Goal: Task Accomplishment & Management: Use online tool/utility

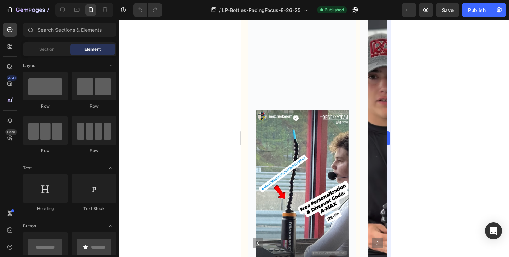
scroll to position [2167, 0]
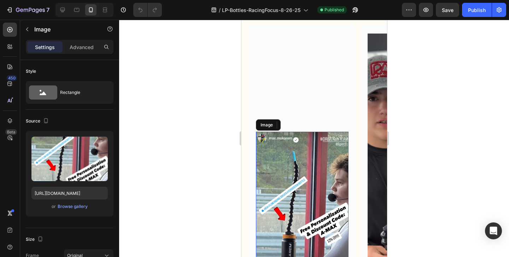
click at [312, 171] on img at bounding box center [301, 206] width 93 height 149
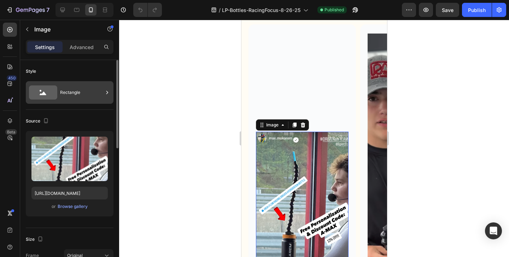
click at [96, 96] on div "Rectangle" at bounding box center [81, 92] width 43 height 16
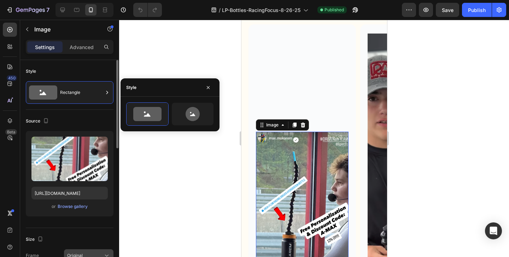
click at [106, 255] on icon at bounding box center [106, 255] width 7 height 7
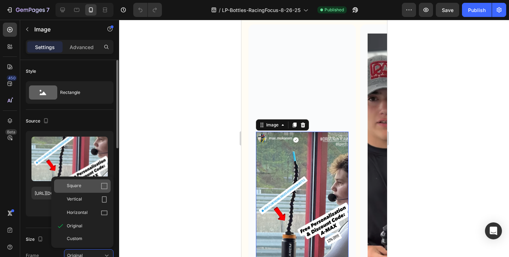
click at [107, 187] on icon at bounding box center [104, 186] width 7 height 7
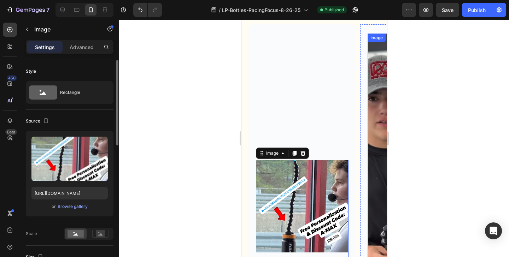
click at [373, 167] on img at bounding box center [413, 210] width 93 height 353
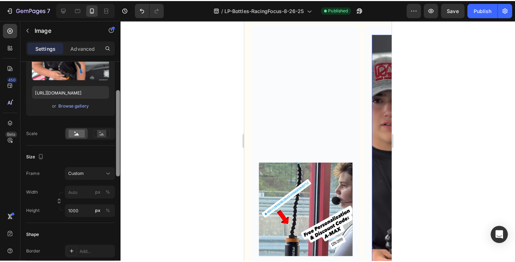
scroll to position [103, 0]
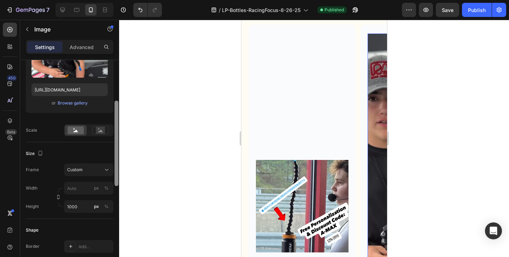
drag, startPoint x: 116, startPoint y: 111, endPoint x: 118, endPoint y: 152, distance: 41.1
click at [118, 152] on div at bounding box center [116, 168] width 5 height 217
click at [102, 168] on div "Custom" at bounding box center [88, 169] width 43 height 7
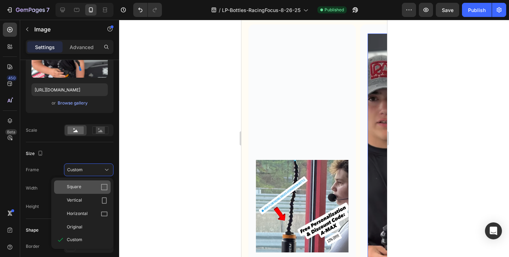
click at [92, 187] on div "Square" at bounding box center [87, 187] width 41 height 7
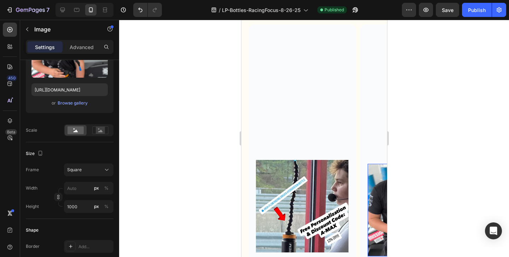
type input "1000"
click at [276, 215] on img at bounding box center [301, 206] width 93 height 93
click at [372, 208] on img at bounding box center [413, 210] width 93 height 93
click at [322, 211] on img at bounding box center [301, 206] width 93 height 93
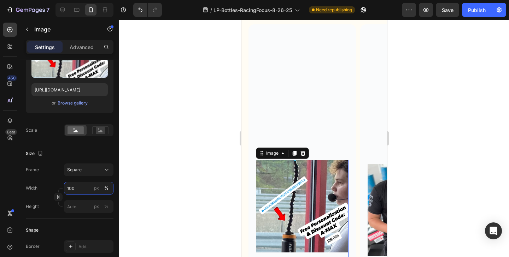
click at [79, 187] on input "100" at bounding box center [88, 188] width 49 height 13
type input "1000"
click at [200, 182] on div at bounding box center [314, 138] width 390 height 237
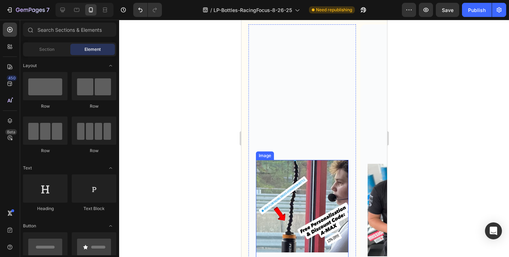
click at [309, 196] on img at bounding box center [301, 206] width 93 height 93
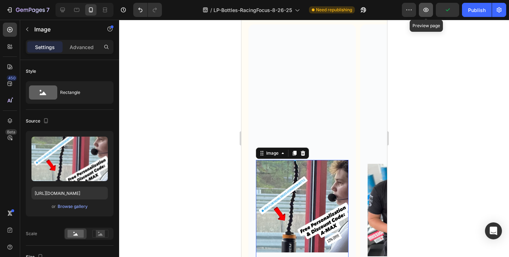
click at [428, 8] on icon "button" at bounding box center [425, 9] width 7 height 7
click at [90, 10] on icon at bounding box center [90, 9] width 7 height 7
click at [482, 132] on div at bounding box center [314, 138] width 390 height 237
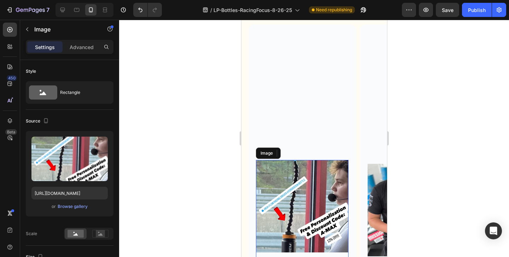
click at [340, 205] on img at bounding box center [301, 206] width 93 height 93
click at [445, 136] on div at bounding box center [314, 138] width 390 height 237
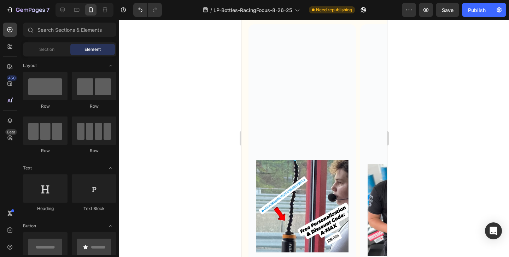
click at [458, 146] on div at bounding box center [314, 138] width 390 height 237
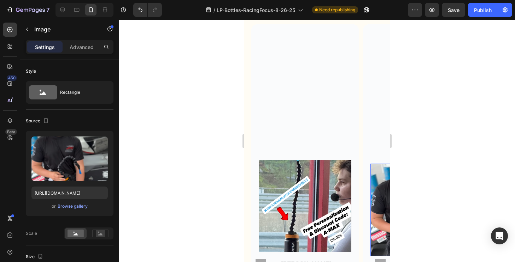
click at [375, 187] on img at bounding box center [416, 210] width 93 height 93
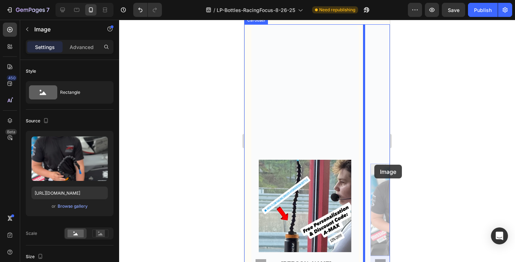
drag, startPoint x: 375, startPoint y: 187, endPoint x: 374, endPoint y: 164, distance: 22.3
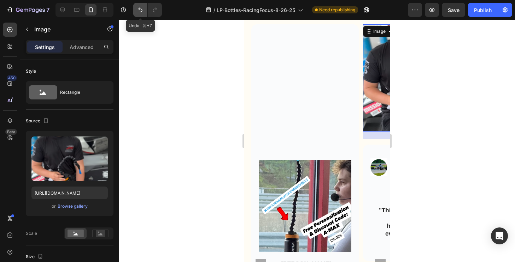
click at [143, 14] on button "Undo/Redo" at bounding box center [140, 10] width 14 height 14
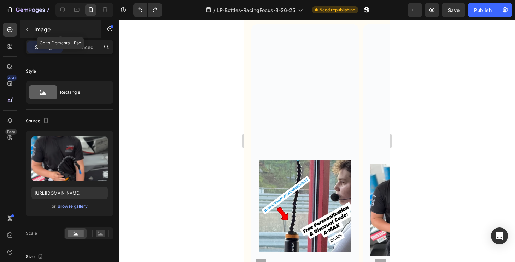
click at [29, 28] on icon "button" at bounding box center [27, 29] width 6 height 6
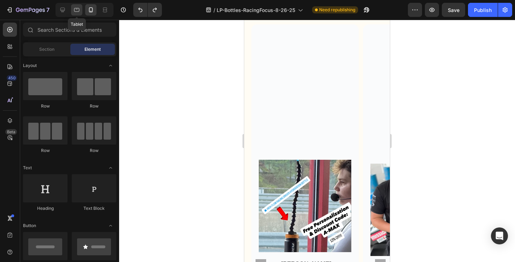
click at [78, 9] on icon at bounding box center [76, 9] width 7 height 7
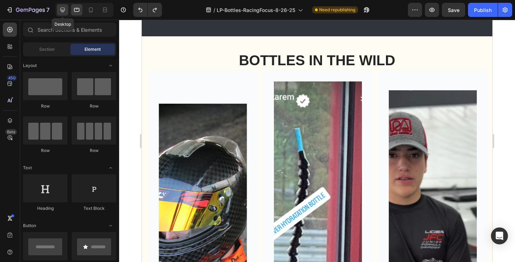
click at [63, 11] on icon at bounding box center [62, 10] width 5 height 5
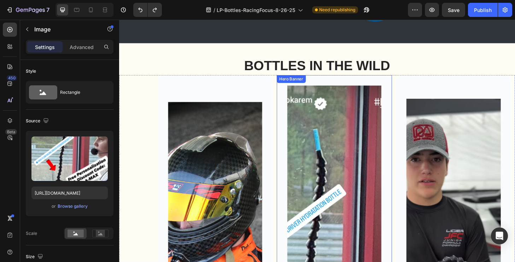
click at [370, 209] on img at bounding box center [349, 266] width 101 height 353
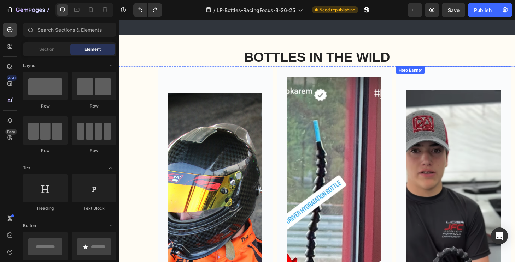
scroll to position [2226, 0]
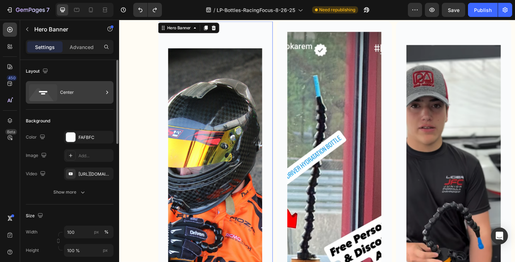
click at [69, 93] on div "Center" at bounding box center [81, 92] width 43 height 16
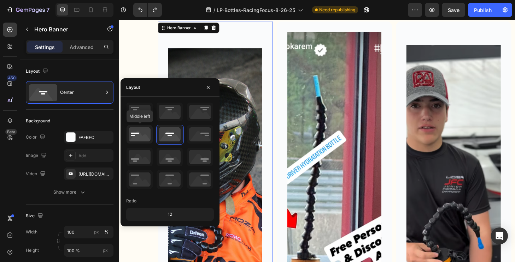
click at [147, 135] on icon at bounding box center [139, 134] width 26 height 18
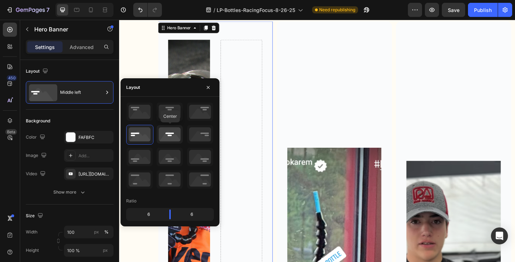
click at [166, 137] on icon at bounding box center [169, 134] width 26 height 18
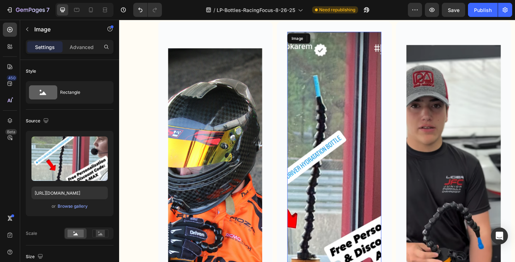
click at [351, 161] on img at bounding box center [349, 209] width 101 height 353
click at [83, 46] on p "Advanced" at bounding box center [82, 46] width 24 height 7
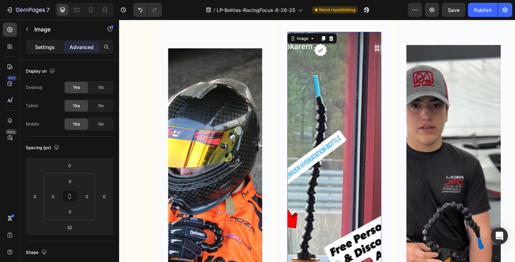
click at [46, 45] on p "Settings" at bounding box center [45, 46] width 20 height 7
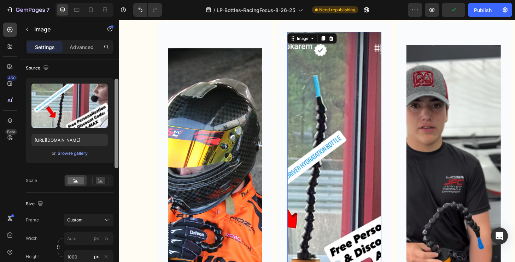
scroll to position [57, 0]
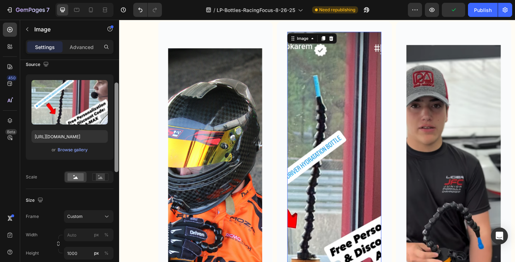
drag, startPoint x: 117, startPoint y: 109, endPoint x: 111, endPoint y: 132, distance: 23.7
click at [111, 132] on div "Style Rectangle Source Upload Image [URL][DOMAIN_NAME] or Browse gallery Scale …" at bounding box center [69, 171] width 99 height 223
drag, startPoint x: 111, startPoint y: 132, endPoint x: 109, endPoint y: 141, distance: 9.3
click at [109, 141] on div "Upload Image [URL][DOMAIN_NAME] or Browse gallery" at bounding box center [70, 117] width 88 height 85
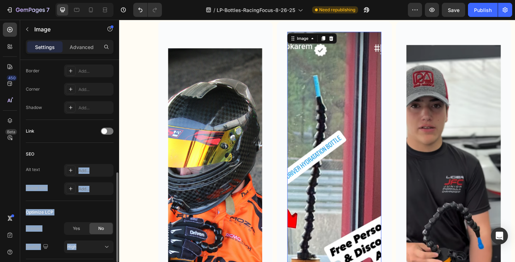
drag, startPoint x: 118, startPoint y: 139, endPoint x: 113, endPoint y: 163, distance: 24.7
click at [113, 163] on div "Style Rectangle Source Upload Image [URL][DOMAIN_NAME] or Browse gallery Scale …" at bounding box center [69, 171] width 99 height 223
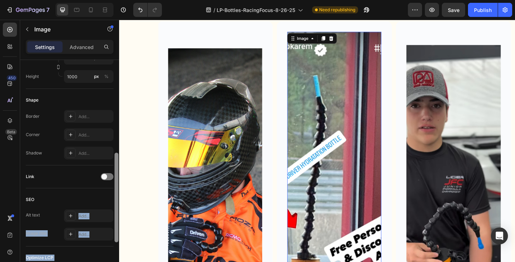
scroll to position [230, 0]
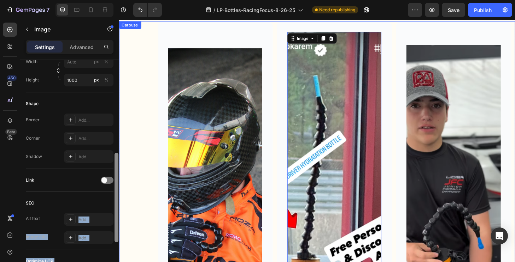
drag, startPoint x: 236, startPoint y: 202, endPoint x: 122, endPoint y: 139, distance: 130.3
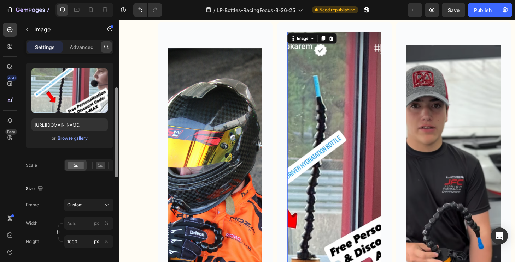
scroll to position [0, 0]
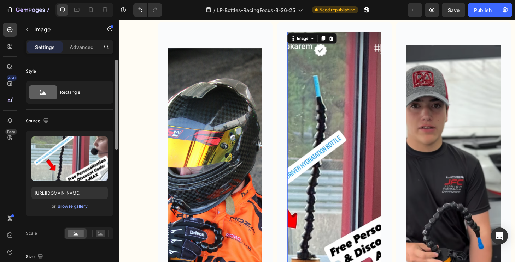
click at [348, 156] on img at bounding box center [349, 209] width 101 height 353
click at [83, 48] on p "Advanced" at bounding box center [82, 46] width 24 height 7
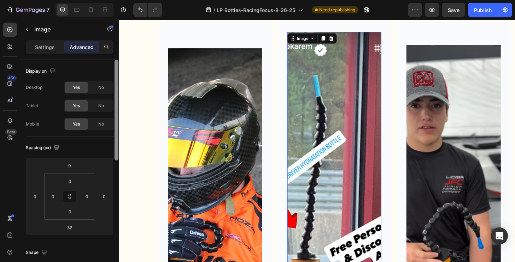
drag, startPoint x: 117, startPoint y: 127, endPoint x: 118, endPoint y: 81, distance: 46.0
click at [118, 81] on div at bounding box center [116, 171] width 5 height 223
click at [48, 45] on p "Settings" at bounding box center [45, 46] width 20 height 7
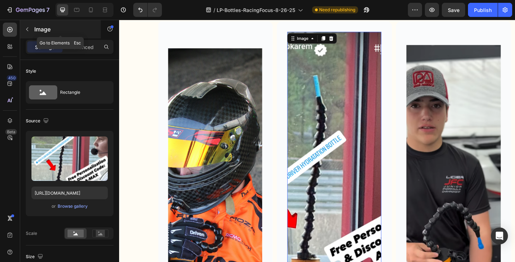
click at [36, 29] on p "Image" at bounding box center [64, 29] width 60 height 8
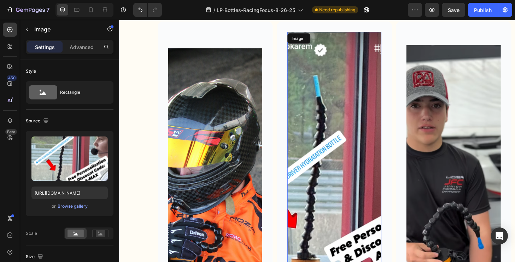
click at [346, 173] on img at bounding box center [349, 209] width 101 height 353
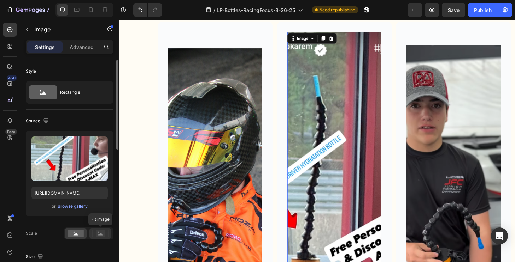
click at [100, 237] on rect at bounding box center [100, 233] width 16 height 7
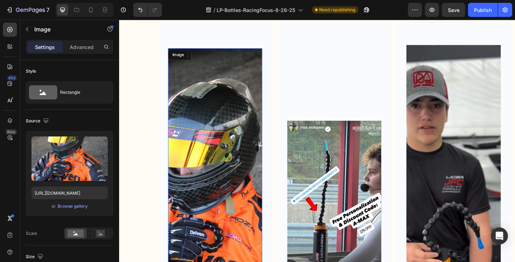
click at [224, 76] on img at bounding box center [221, 227] width 101 height 353
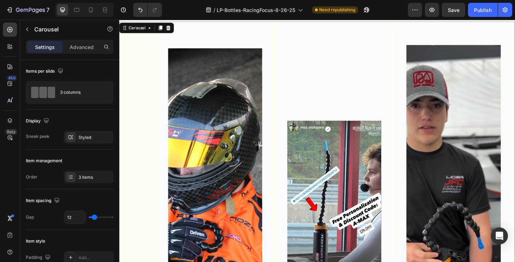
click at [35, 31] on p "Carousel" at bounding box center [64, 29] width 60 height 8
click at [150, 30] on icon at bounding box center [152, 29] width 6 height 6
click at [85, 137] on div "Styled" at bounding box center [88, 138] width 20 height 6
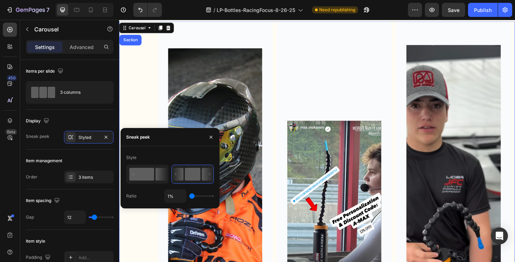
click at [161, 178] on icon at bounding box center [161, 174] width 12 height 13
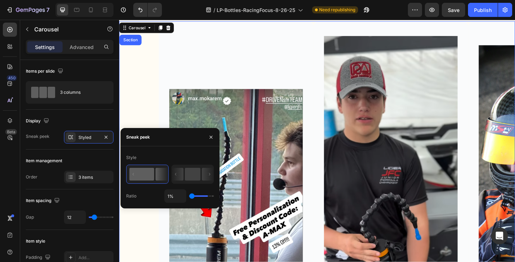
type input "73%"
type input "73"
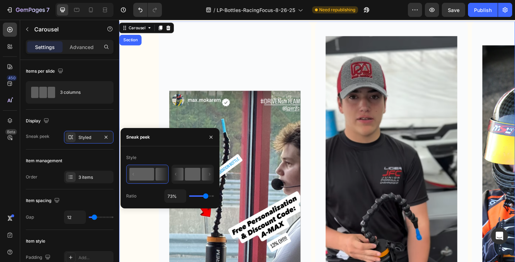
click at [191, 177] on rect at bounding box center [193, 174] width 16 height 13
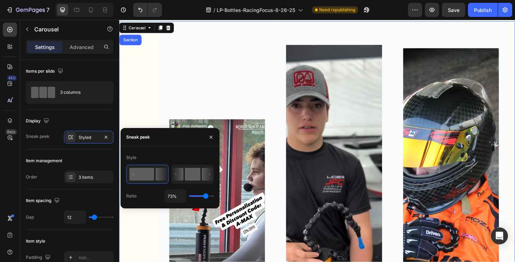
type input "1%"
type input "1"
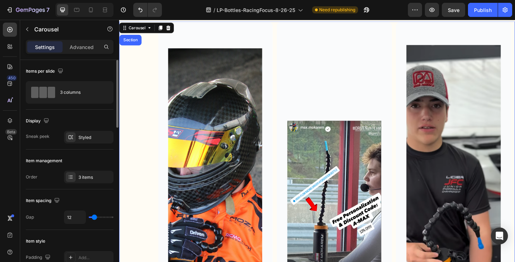
type input "6"
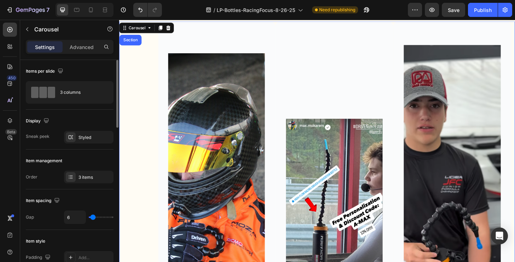
type input "0"
drag, startPoint x: 92, startPoint y: 220, endPoint x: 84, endPoint y: 221, distance: 7.6
type input "0"
click at [84, 221] on div "0" at bounding box center [88, 217] width 49 height 13
click at [92, 237] on div "Item style" at bounding box center [70, 241] width 88 height 11
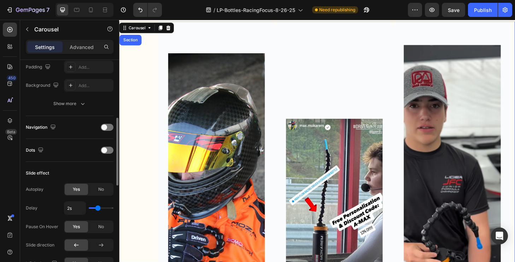
scroll to position [201, 0]
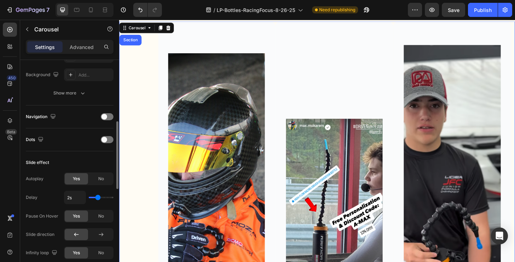
type input "1s"
type input "1"
click at [90, 198] on input "range" at bounding box center [101, 197] width 25 height 1
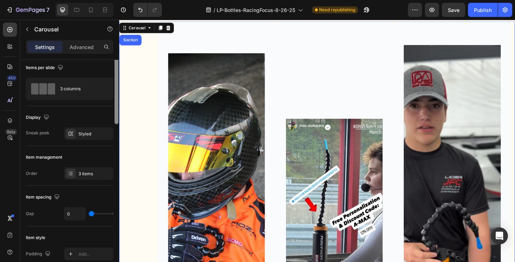
scroll to position [0, 0]
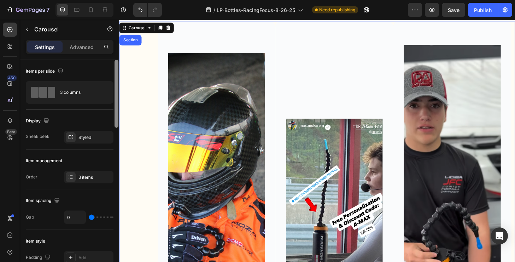
drag, startPoint x: 117, startPoint y: 179, endPoint x: 118, endPoint y: 65, distance: 113.4
click at [118, 66] on div at bounding box center [116, 94] width 4 height 68
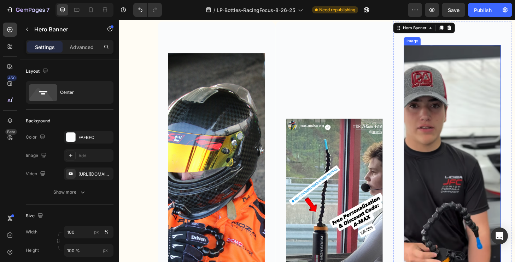
click at [451, 72] on img at bounding box center [475, 223] width 103 height 353
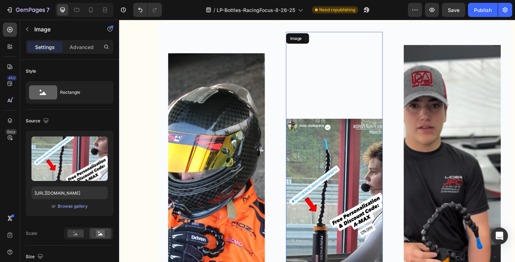
click at [361, 182] on img at bounding box center [349, 209] width 103 height 353
click at [245, 161] on img at bounding box center [222, 232] width 103 height 353
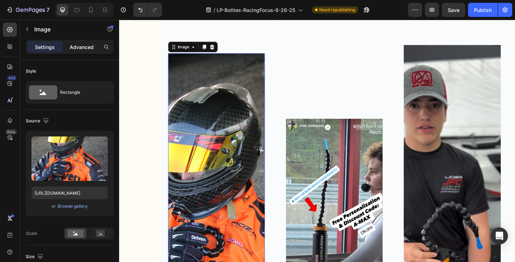
click at [89, 48] on p "Advanced" at bounding box center [82, 46] width 24 height 7
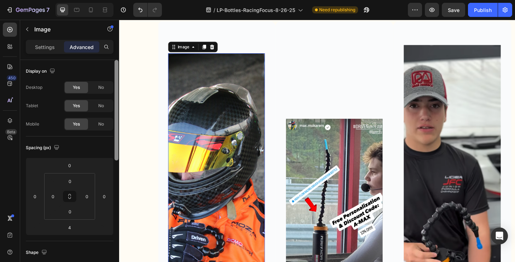
drag, startPoint x: 117, startPoint y: 98, endPoint x: 114, endPoint y: 66, distance: 32.7
click at [114, 66] on div at bounding box center [116, 171] width 5 height 223
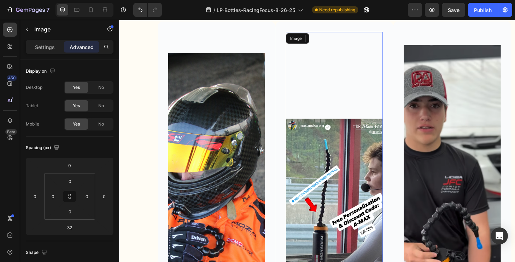
click at [333, 154] on img at bounding box center [349, 209] width 103 height 353
click at [241, 100] on img at bounding box center [222, 232] width 103 height 353
click at [337, 143] on img at bounding box center [349, 209] width 103 height 353
click at [385, 142] on img at bounding box center [349, 209] width 103 height 353
click at [339, 133] on img at bounding box center [349, 209] width 103 height 353
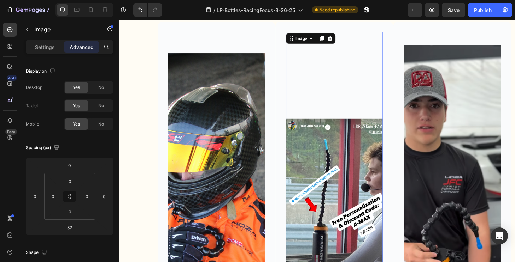
click at [339, 133] on img at bounding box center [349, 209] width 103 height 353
click at [308, 128] on img at bounding box center [349, 209] width 103 height 353
click at [349, 158] on img at bounding box center [349, 209] width 103 height 353
click at [338, 41] on icon at bounding box center [337, 40] width 4 height 5
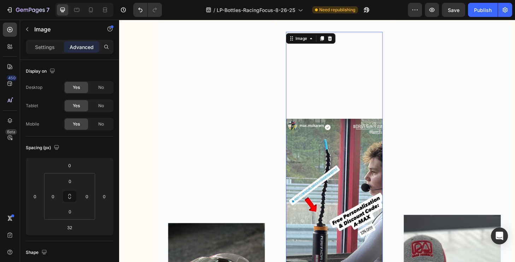
scroll to position [2579, 0]
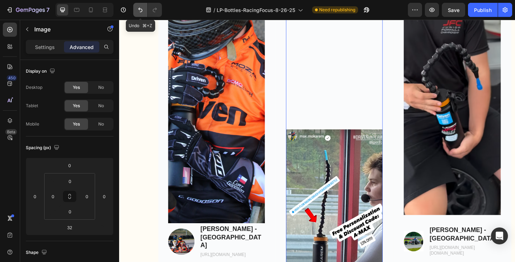
click at [142, 12] on icon "Undo/Redo" at bounding box center [140, 9] width 7 height 7
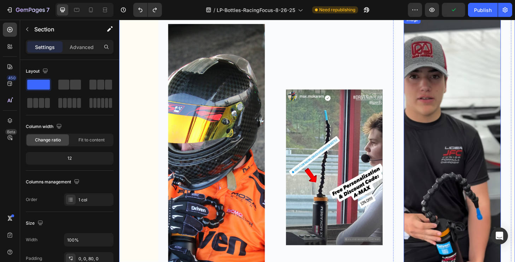
scroll to position [2262, 0]
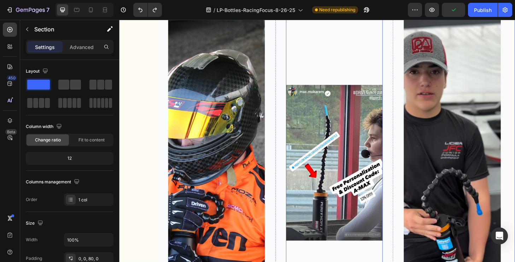
click at [347, 187] on img at bounding box center [349, 173] width 103 height 353
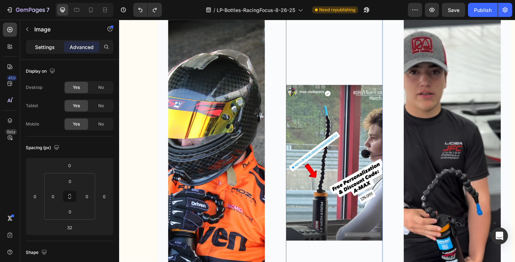
click at [54, 49] on p "Settings" at bounding box center [45, 46] width 20 height 7
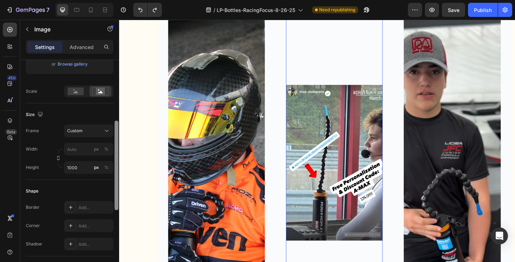
scroll to position [145, 0]
drag, startPoint x: 117, startPoint y: 129, endPoint x: 108, endPoint y: 188, distance: 59.2
click at [108, 188] on div "Style Rectangle Source Upload Image [URL][DOMAIN_NAME] or Browse gallery Scale …" at bounding box center [69, 171] width 99 height 223
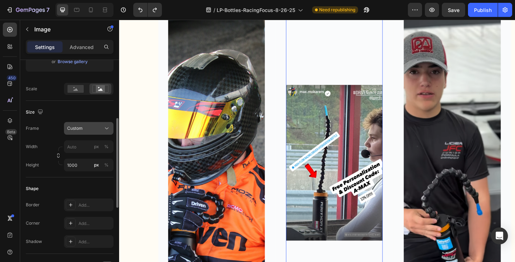
click at [102, 125] on div "Custom" at bounding box center [88, 128] width 43 height 7
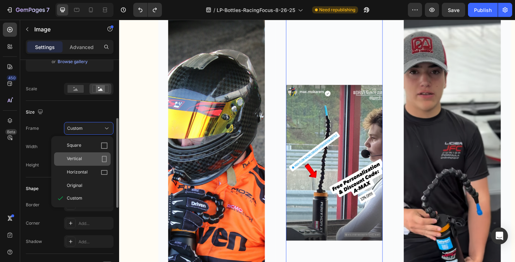
click at [89, 159] on div "Vertical" at bounding box center [87, 159] width 41 height 7
type input "750"
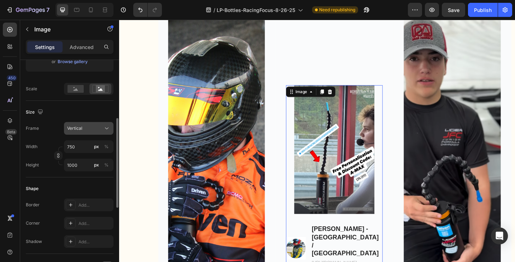
click at [107, 128] on icon at bounding box center [106, 128] width 7 height 7
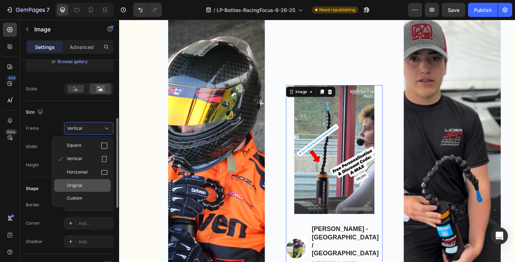
click at [89, 186] on div "Original" at bounding box center [87, 186] width 41 height 6
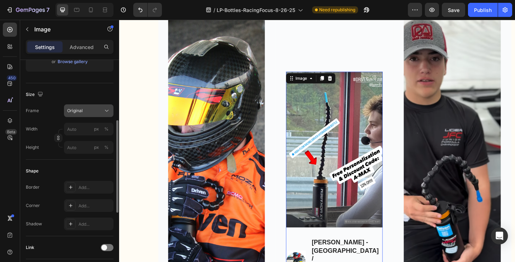
click at [107, 111] on icon at bounding box center [106, 110] width 7 height 7
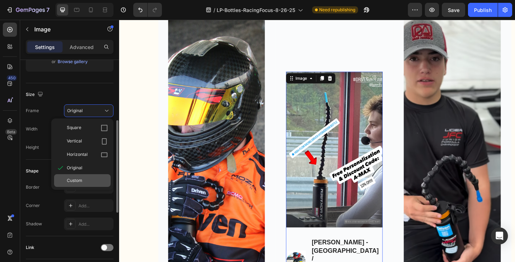
click at [88, 179] on div "Custom" at bounding box center [87, 181] width 41 height 6
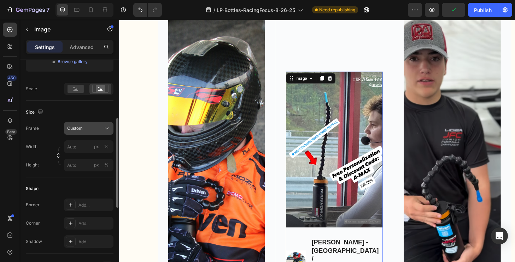
click at [106, 125] on icon at bounding box center [106, 128] width 7 height 7
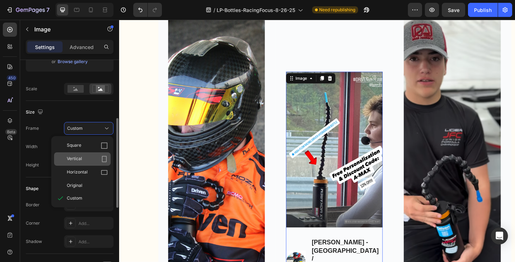
click at [90, 159] on div "Vertical" at bounding box center [87, 159] width 41 height 7
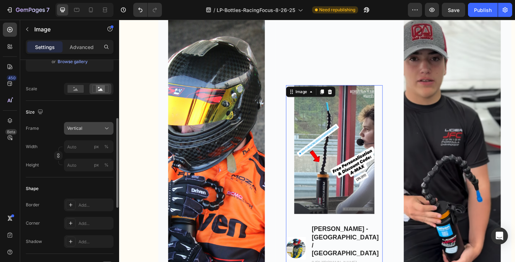
click at [105, 128] on icon at bounding box center [106, 128] width 7 height 7
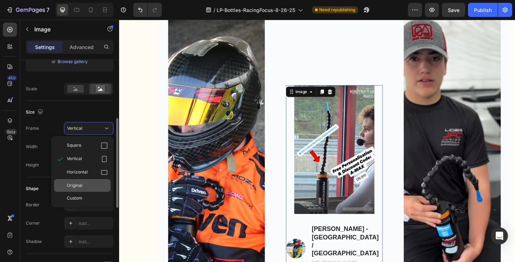
click at [86, 184] on div "Original" at bounding box center [87, 186] width 41 height 6
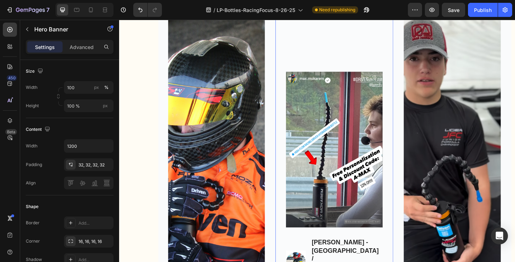
click at [410, 165] on div "Image Image [PERSON_NAME] - [GEOGRAPHIC_DATA] / [GEOGRAPHIC_DATA] Text Block [U…" at bounding box center [349, 248] width 126 height 367
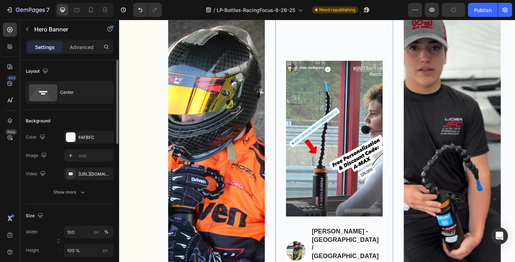
scroll to position [2222, 0]
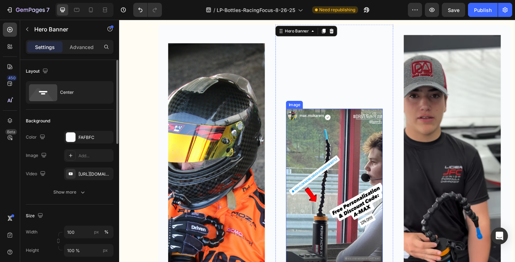
click at [362, 141] on img at bounding box center [349, 199] width 103 height 167
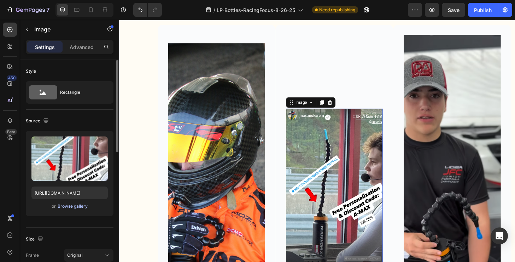
click at [76, 207] on div "Browse gallery" at bounding box center [73, 206] width 30 height 6
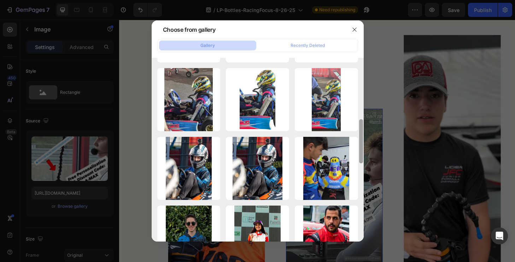
scroll to position [461, 0]
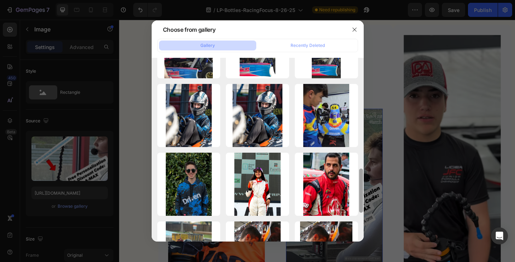
drag, startPoint x: 361, startPoint y: 78, endPoint x: 344, endPoint y: 280, distance: 203.4
click at [344, 0] on html "7 / LP-Bottles-RacingFocus-8-26-25 Need republishing Preview Save Publish 450 B…" at bounding box center [257, 0] width 515 height 0
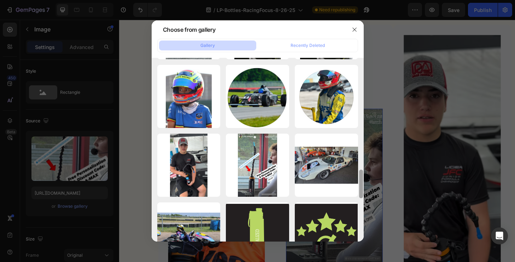
scroll to position [691, 0]
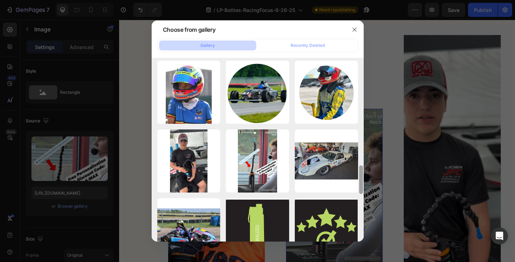
drag, startPoint x: 362, startPoint y: 190, endPoint x: 362, endPoint y: 245, distance: 55.5
click at [362, 245] on div "Choose from gallery Gallery Recently Deleted Screenshot [DATE]...PM.png 440.80 …" at bounding box center [257, 131] width 515 height 262
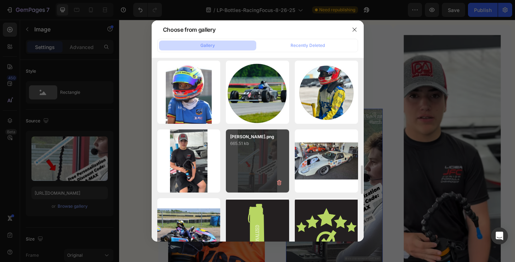
click at [264, 176] on div "[PERSON_NAME].png 665.51 kb" at bounding box center [257, 161] width 63 height 63
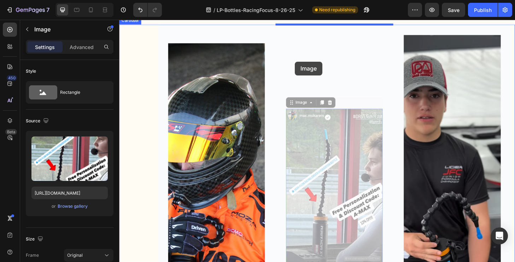
drag, startPoint x: 298, startPoint y: 121, endPoint x: 307, endPoint y: 65, distance: 57.3
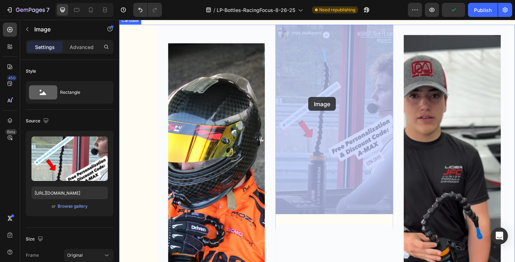
drag, startPoint x: 328, startPoint y: 58, endPoint x: 321, endPoint y: 103, distance: 45.0
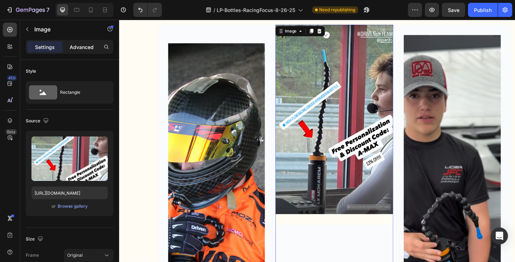
click at [87, 49] on p "Advanced" at bounding box center [82, 46] width 24 height 7
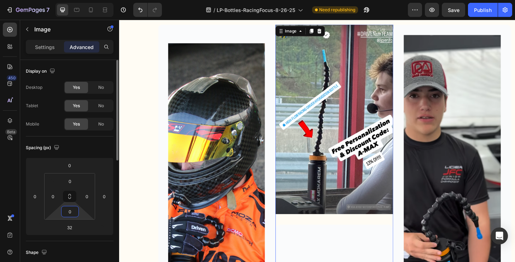
click at [74, 211] on input "0" at bounding box center [70, 212] width 14 height 11
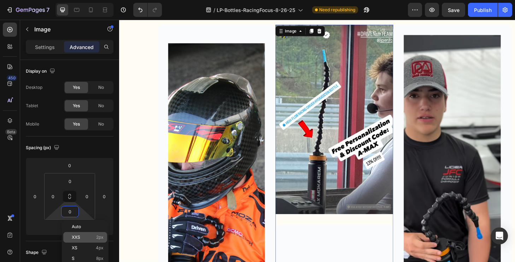
click at [78, 235] on span "XXS" at bounding box center [76, 237] width 8 height 5
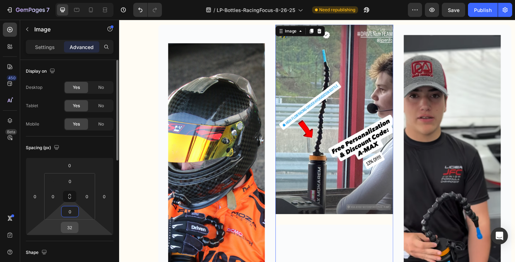
type input "0"
click at [75, 230] on input "32" at bounding box center [70, 228] width 14 height 11
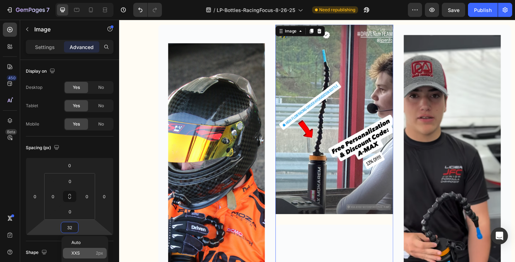
click at [75, 254] on span "XXS" at bounding box center [75, 253] width 8 height 5
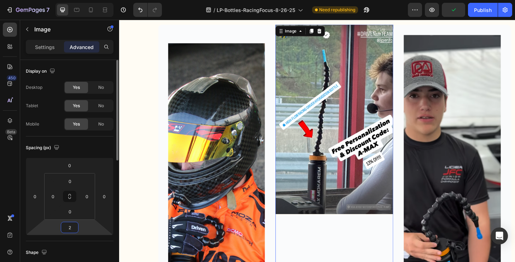
click at [73, 227] on input "2" at bounding box center [70, 228] width 14 height 11
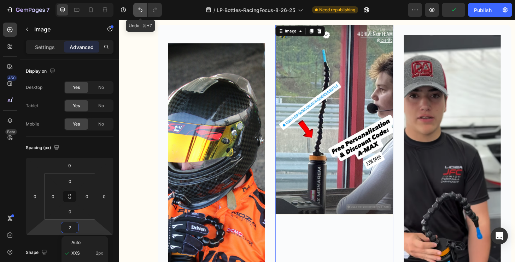
click at [144, 13] on button "Undo/Redo" at bounding box center [140, 10] width 14 height 14
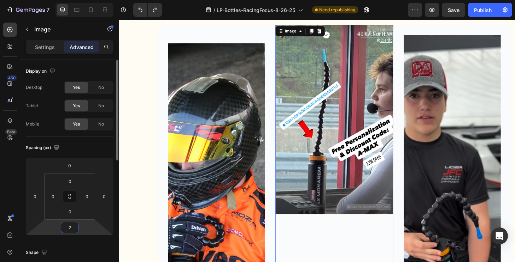
drag, startPoint x: 75, startPoint y: 230, endPoint x: 64, endPoint y: 230, distance: 11.3
click at [64, 230] on input "2" at bounding box center [70, 228] width 14 height 11
type input "32"
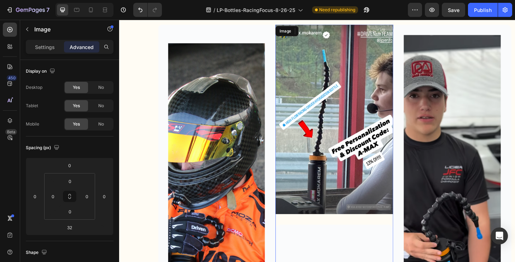
click at [384, 168] on img at bounding box center [349, 126] width 126 height 203
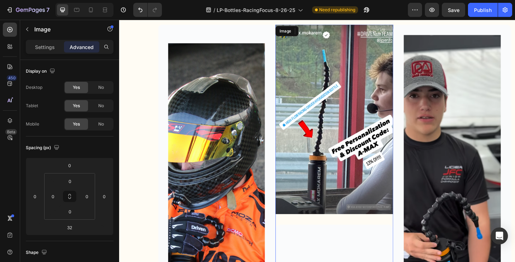
click at [303, 41] on img at bounding box center [349, 126] width 126 height 203
click at [358, 38] on img at bounding box center [349, 126] width 126 height 203
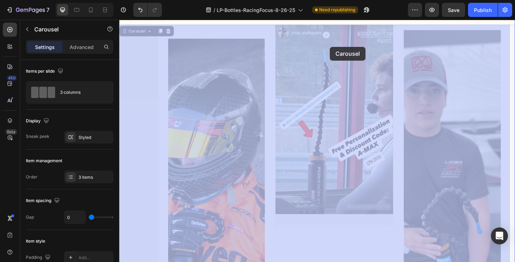
scroll to position [2214, 0]
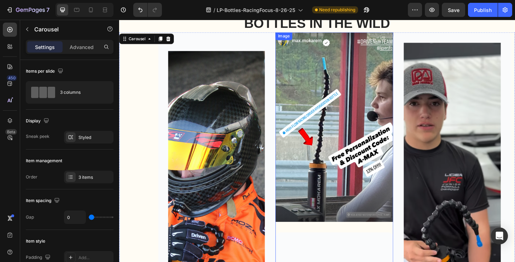
click at [342, 77] on img at bounding box center [349, 135] width 126 height 203
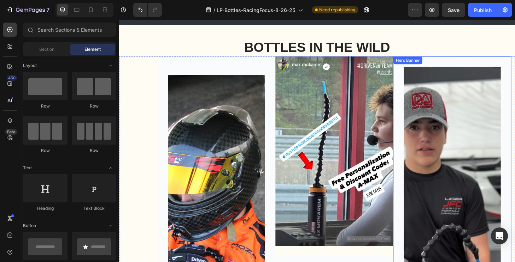
scroll to position [1790, 0]
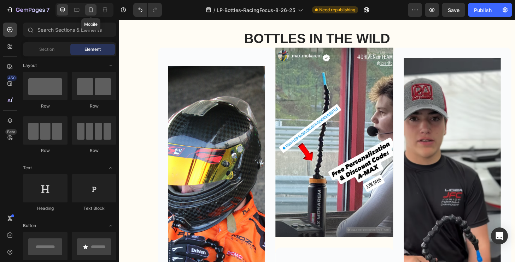
click at [90, 11] on icon at bounding box center [90, 9] width 7 height 7
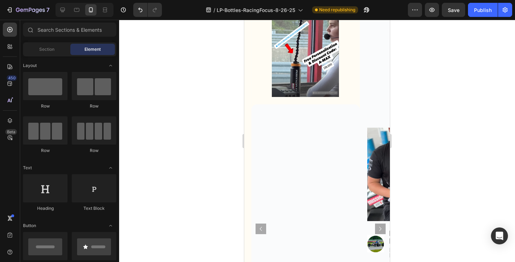
click at [496, 199] on div at bounding box center [317, 141] width 396 height 243
click at [66, 10] on icon at bounding box center [62, 9] width 7 height 7
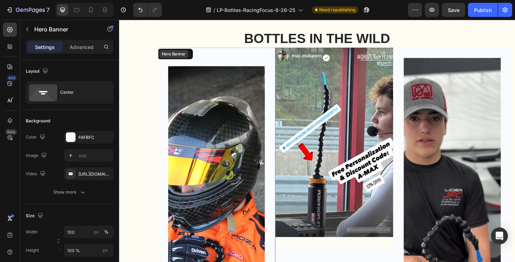
click at [186, 56] on div "Hero Banner" at bounding box center [177, 57] width 28 height 6
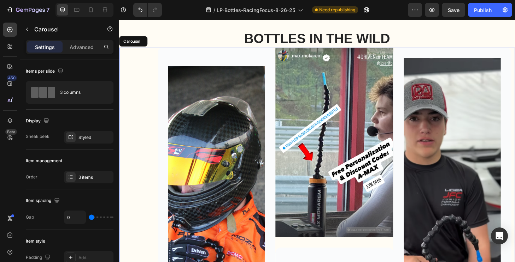
click at [172, 41] on icon at bounding box center [172, 43] width 5 height 5
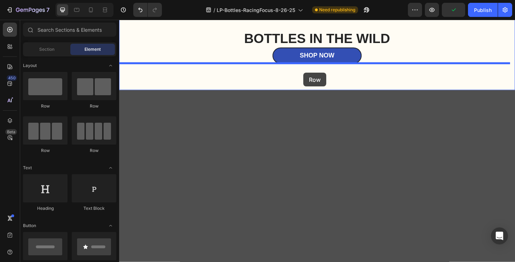
drag, startPoint x: 164, startPoint y: 150, endPoint x: 316, endPoint y: 77, distance: 168.7
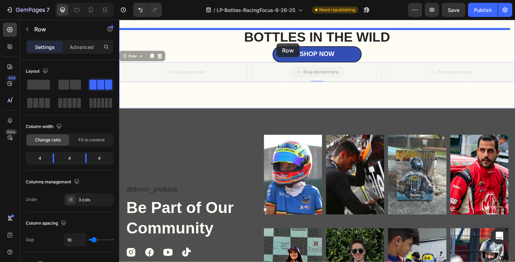
drag, startPoint x: 279, startPoint y: 71, endPoint x: 288, endPoint y: 45, distance: 26.9
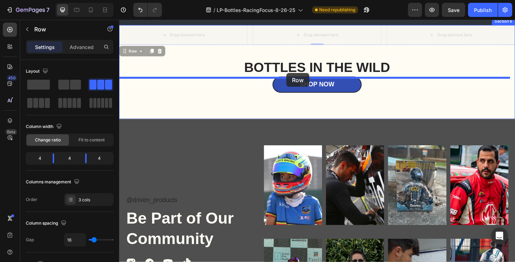
drag, startPoint x: 295, startPoint y: 41, endPoint x: 298, endPoint y: 77, distance: 35.8
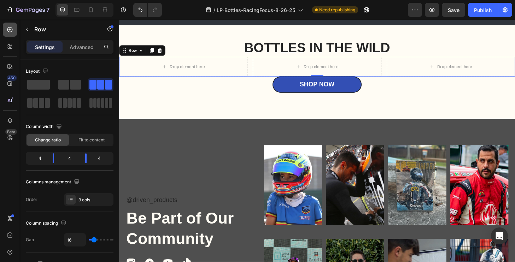
click at [13, 26] on icon at bounding box center [9, 29] width 7 height 7
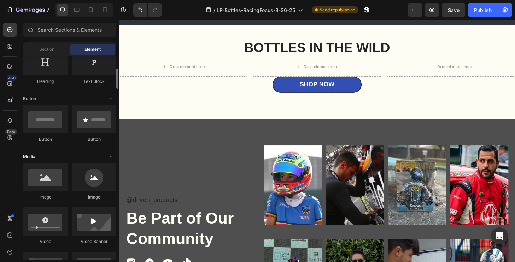
scroll to position [148, 0]
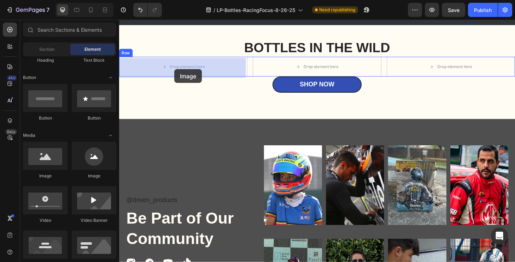
drag, startPoint x: 170, startPoint y: 179, endPoint x: 178, endPoint y: 73, distance: 107.0
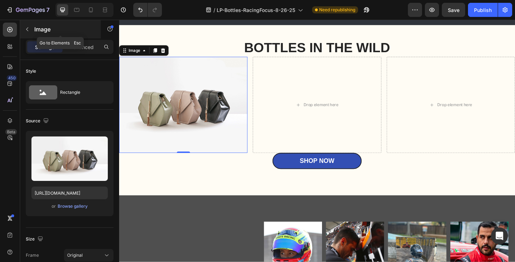
click at [37, 29] on p "Image" at bounding box center [64, 29] width 60 height 8
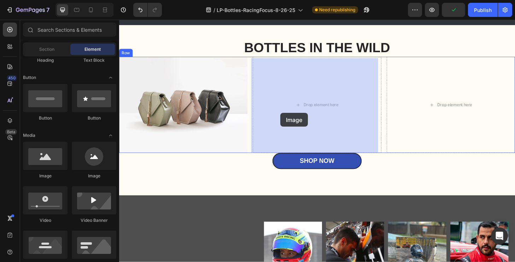
drag, startPoint x: 165, startPoint y: 178, endPoint x: 292, endPoint y: 120, distance: 139.7
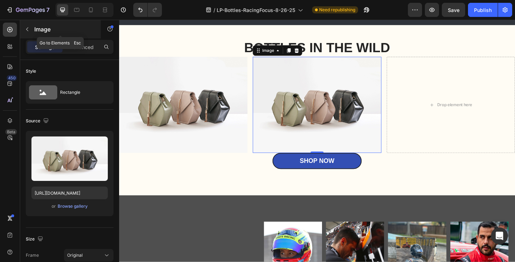
click at [40, 30] on p "Image" at bounding box center [64, 29] width 60 height 8
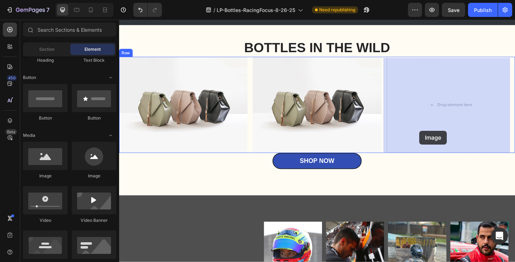
drag, startPoint x: 168, startPoint y: 181, endPoint x: 463, endPoint y: 122, distance: 300.7
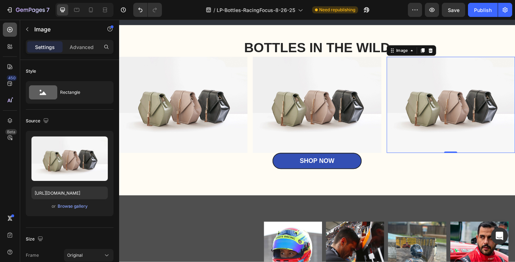
click at [13, 31] on icon at bounding box center [9, 29] width 7 height 7
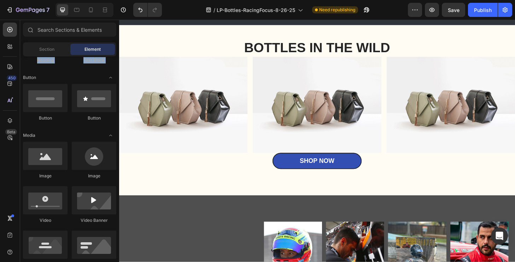
drag, startPoint x: 101, startPoint y: 51, endPoint x: 116, endPoint y: 81, distance: 33.8
click at [116, 81] on div "Sections(18) Elements(83) Section Element Hero Section Product Detail Brands Tr…" at bounding box center [69, 142] width 99 height 238
drag, startPoint x: 91, startPoint y: 51, endPoint x: 100, endPoint y: 53, distance: 8.9
click at [100, 53] on div "Element" at bounding box center [92, 49] width 45 height 11
click at [96, 142] on div "Heading Text Block" at bounding box center [69, 253] width 93 height 222
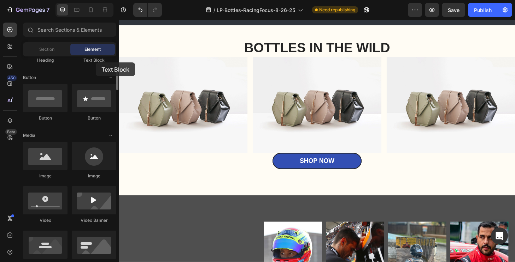
click at [96, 63] on div "Text Block" at bounding box center [94, 60] width 45 height 6
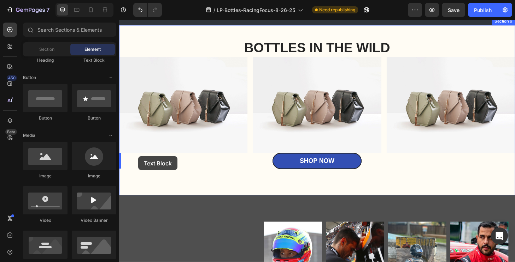
drag, startPoint x: 215, startPoint y: 82, endPoint x: 140, endPoint y: 166, distance: 113.3
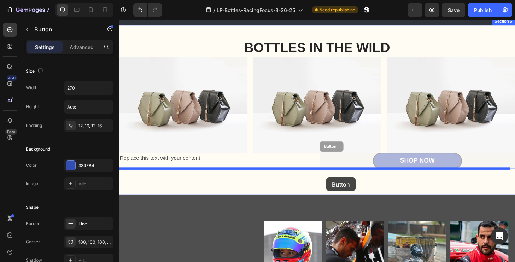
drag, startPoint x: 396, startPoint y: 170, endPoint x: 340, endPoint y: 189, distance: 59.1
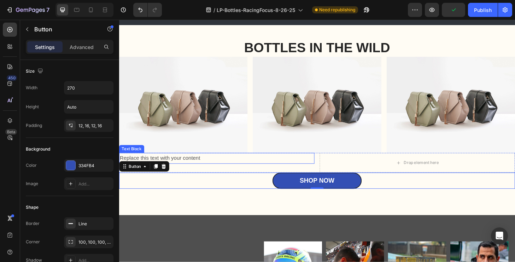
click at [207, 170] on div "Replace this text with your content" at bounding box center [223, 169] width 209 height 12
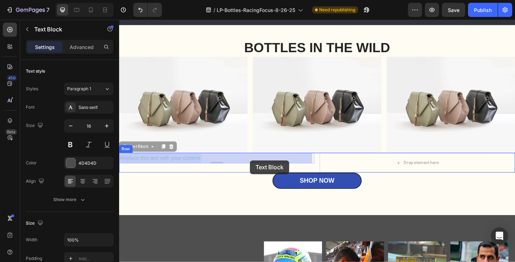
drag, startPoint x: 325, startPoint y: 169, endPoint x: 259, endPoint y: 171, distance: 66.1
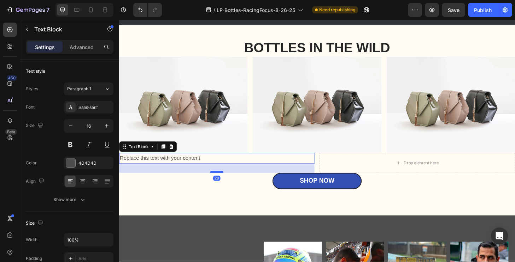
drag, startPoint x: 225, startPoint y: 173, endPoint x: 223, endPoint y: 183, distance: 10.2
click at [223, 183] on div at bounding box center [224, 183] width 14 height 2
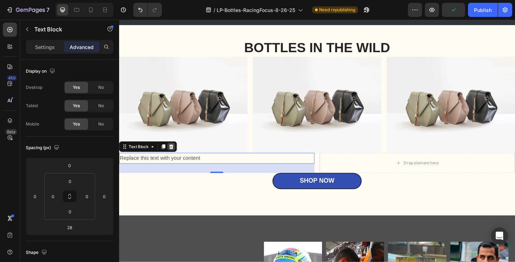
click at [176, 156] on icon at bounding box center [175, 156] width 5 height 5
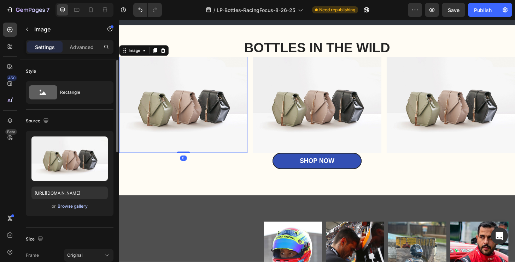
click at [74, 207] on div "Browse gallery" at bounding box center [73, 206] width 30 height 6
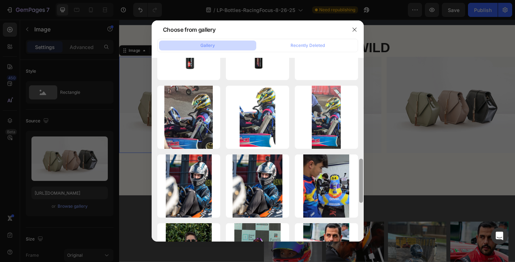
scroll to position [403, 0]
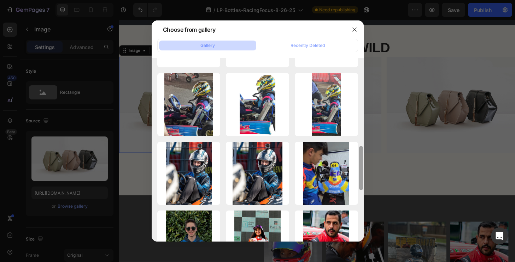
drag, startPoint x: 361, startPoint y: 81, endPoint x: 356, endPoint y: 259, distance: 177.4
click at [356, 257] on div "Choose from gallery Gallery Recently Deleted Screenshot [DATE]...PM.png 440.80 …" at bounding box center [257, 131] width 515 height 262
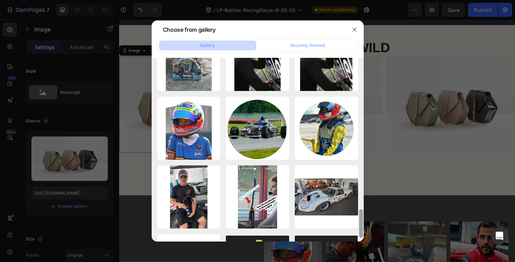
scroll to position [704, 0]
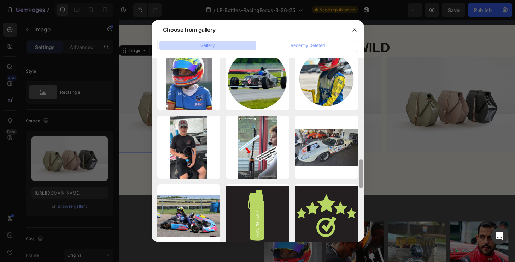
drag, startPoint x: 361, startPoint y: 176, endPoint x: 363, endPoint y: 248, distance: 72.4
click at [363, 249] on div "Choose from gallery Gallery Recently Deleted Screenshot [DATE]...PM.png 440.80 …" at bounding box center [257, 131] width 515 height 262
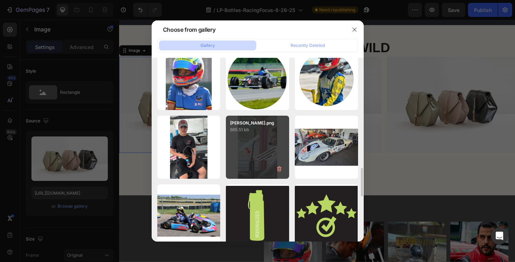
click at [258, 158] on div "[PERSON_NAME].png 665.51 kb" at bounding box center [257, 147] width 63 height 63
type input "[URL][DOMAIN_NAME]"
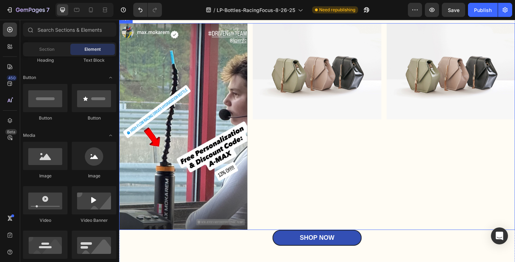
scroll to position [1813, 0]
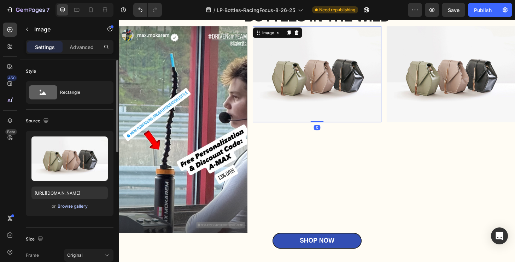
click at [69, 207] on div "Browse gallery" at bounding box center [73, 206] width 30 height 6
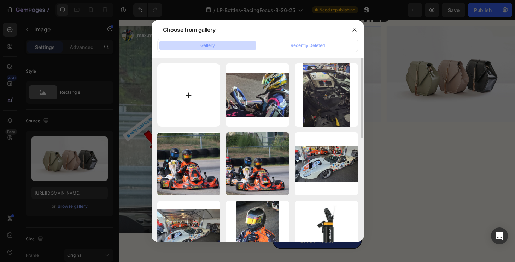
click at [196, 96] on input "file" at bounding box center [188, 95] width 63 height 63
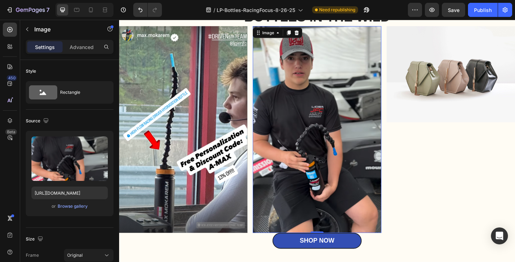
type input "[URL][DOMAIN_NAME]"
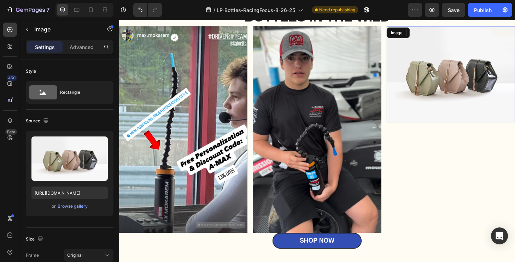
click at [475, 82] on img at bounding box center [473, 78] width 137 height 103
click at [76, 208] on div "Browse gallery" at bounding box center [73, 206] width 30 height 6
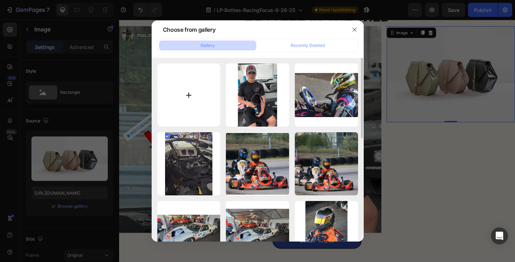
click at [181, 107] on input "file" at bounding box center [188, 95] width 63 height 63
type input "C:\fakepath\[PERSON_NAME].png"
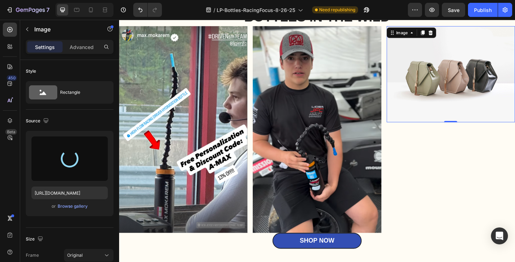
type input "[URL][DOMAIN_NAME]"
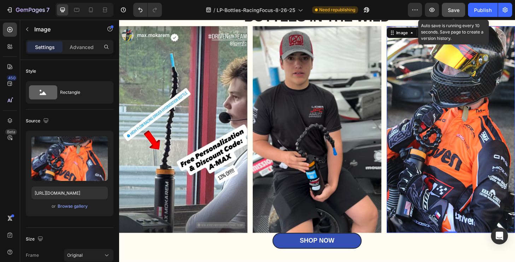
click at [456, 7] on span "Save" at bounding box center [454, 10] width 12 height 6
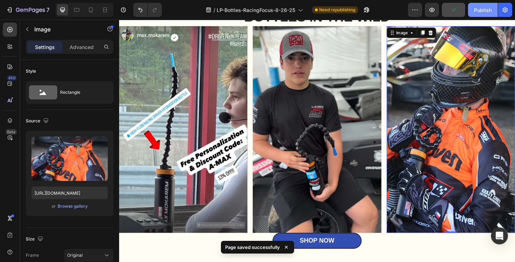
click at [484, 11] on div "Publish" at bounding box center [483, 9] width 18 height 7
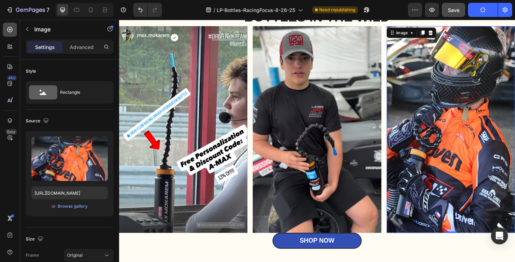
click at [9, 28] on icon at bounding box center [9, 29] width 7 height 7
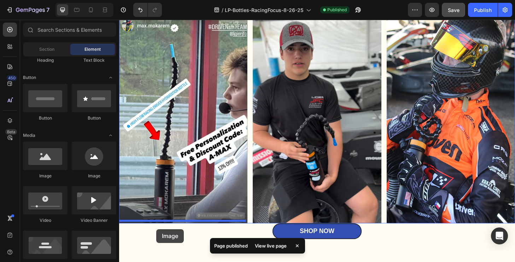
scroll to position [1848, 0]
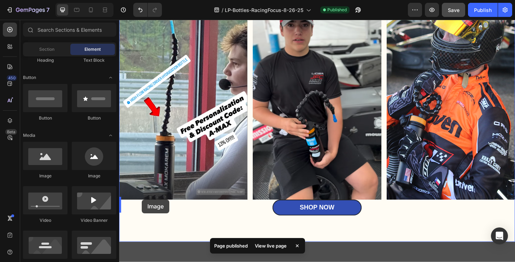
drag, startPoint x: 220, startPoint y: 179, endPoint x: 143, endPoint y: 213, distance: 84.1
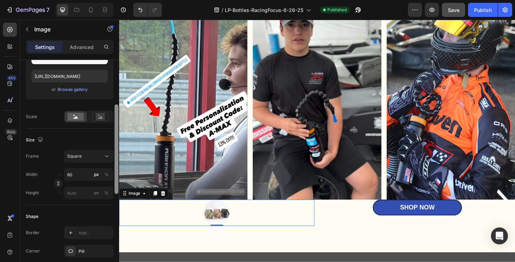
scroll to position [122, 0]
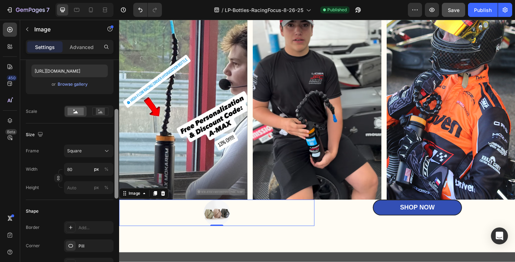
drag, startPoint x: 117, startPoint y: 122, endPoint x: 118, endPoint y: 165, distance: 42.8
click at [118, 165] on div at bounding box center [116, 154] width 4 height 90
click at [104, 149] on icon at bounding box center [106, 151] width 7 height 7
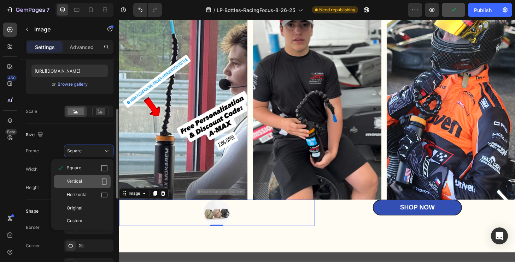
click at [100, 182] on div "Vertical" at bounding box center [87, 181] width 41 height 7
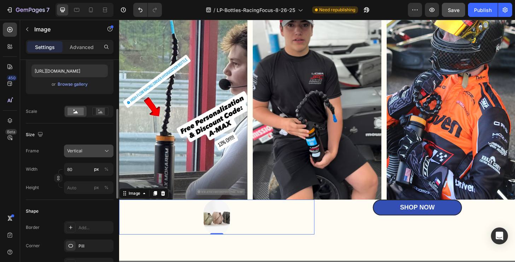
click at [107, 151] on icon at bounding box center [106, 151] width 7 height 7
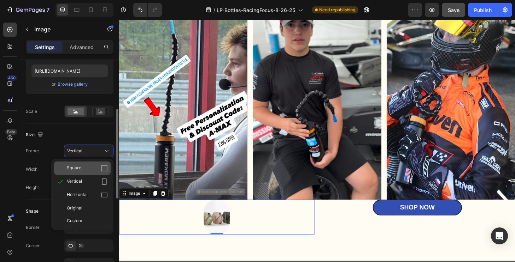
click at [93, 171] on div "Square" at bounding box center [87, 168] width 41 height 7
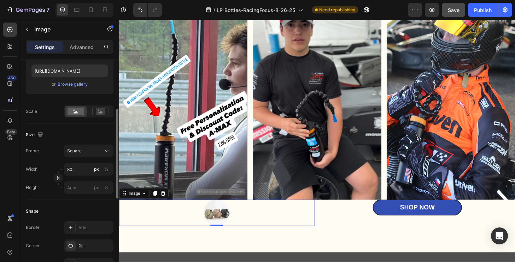
click at [324, 237] on div at bounding box center [223, 227] width 209 height 28
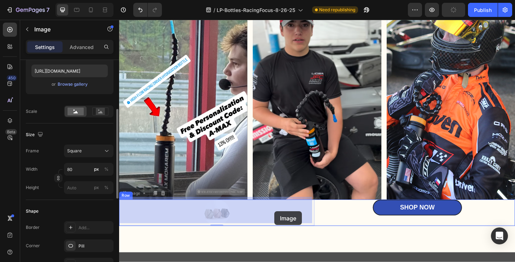
drag, startPoint x: 325, startPoint y: 222, endPoint x: 285, endPoint y: 225, distance: 40.4
drag, startPoint x: 325, startPoint y: 227, endPoint x: 252, endPoint y: 218, distance: 73.6
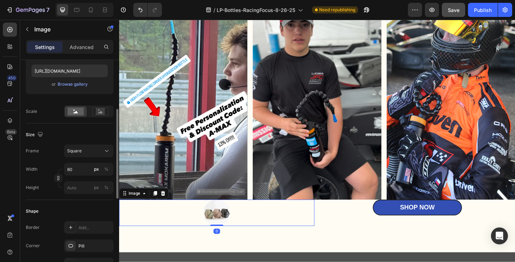
drag, startPoint x: 226, startPoint y: 238, endPoint x: 204, endPoint y: 239, distance: 22.3
click at [204, 241] on div "0" at bounding box center [223, 241] width 209 height 0
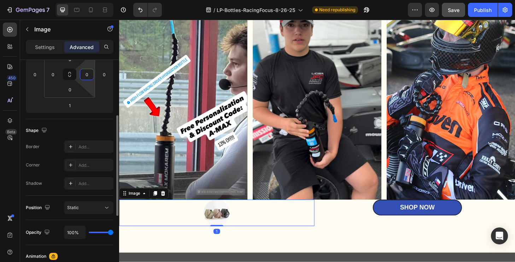
click at [91, 77] on input "0" at bounding box center [87, 74] width 11 height 11
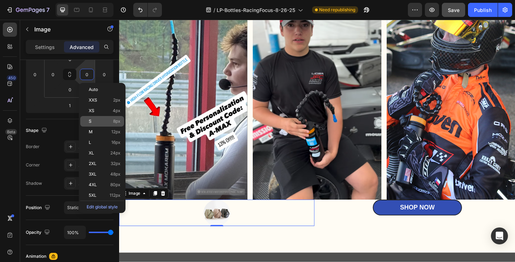
click at [96, 120] on p "S 8px" at bounding box center [105, 121] width 32 height 5
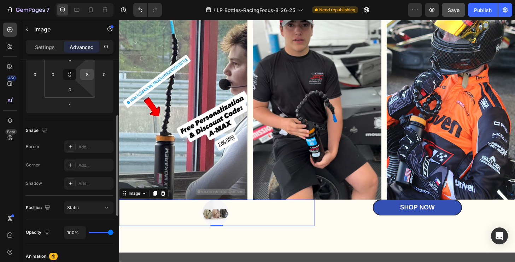
click at [91, 76] on input "8" at bounding box center [87, 74] width 11 height 11
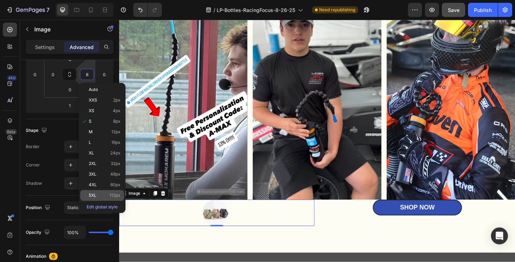
click at [105, 198] on div "5XL 112px" at bounding box center [102, 195] width 44 height 11
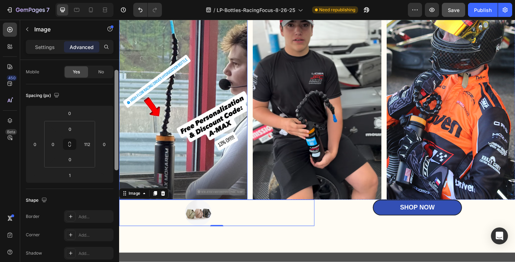
scroll to position [43, 0]
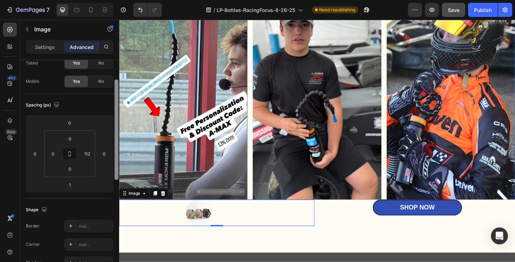
drag, startPoint x: 236, startPoint y: 161, endPoint x: 121, endPoint y: 73, distance: 145.1
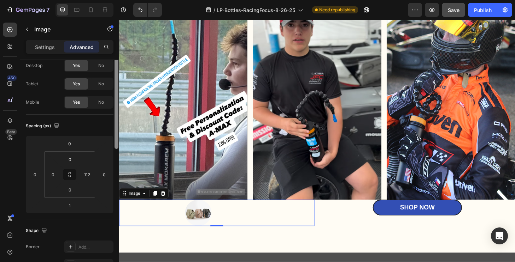
scroll to position [0, 0]
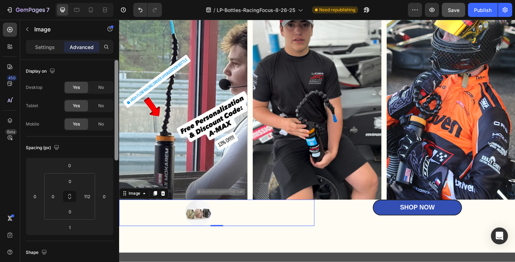
drag, startPoint x: 119, startPoint y: 100, endPoint x: 119, endPoint y: 64, distance: 35.7
click at [119, 64] on div at bounding box center [116, 171] width 5 height 223
click at [90, 198] on input "112" at bounding box center [87, 196] width 11 height 11
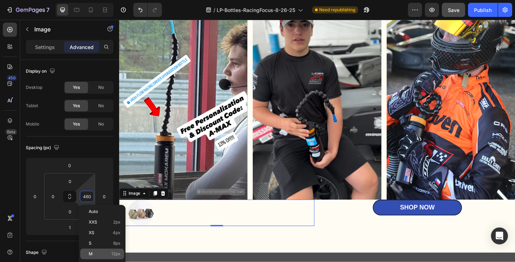
type input "461"
click at [324, 234] on div "Image 1" at bounding box center [223, 227] width 209 height 28
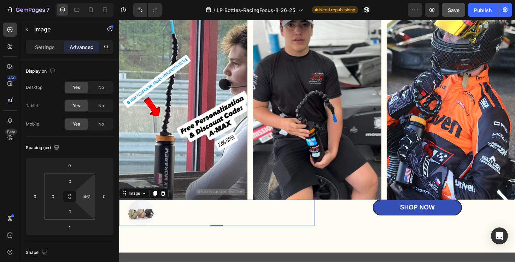
click at [290, 237] on div "Image 1" at bounding box center [223, 227] width 209 height 28
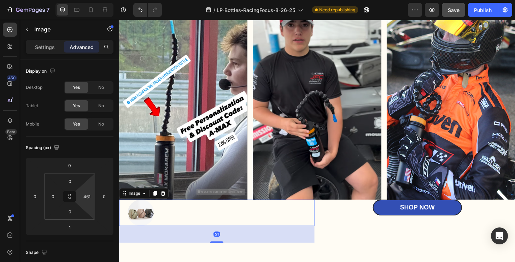
drag, startPoint x: 224, startPoint y: 237, endPoint x: 207, endPoint y: 255, distance: 25.0
click at [207, 241] on div "51" at bounding box center [223, 241] width 209 height 0
type input "51"
click at [221, 256] on div "BOTTLES IN THE WILD Heading Image Image Image Row Image 51 Shop Now Button Row …" at bounding box center [331, 122] width 424 height 330
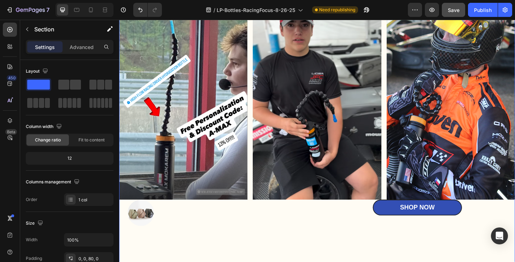
click at [214, 256] on div "BOTTLES IN THE WILD Heading Image Image Image Row Image Shop Now Button Row Sec…" at bounding box center [331, 122] width 424 height 330
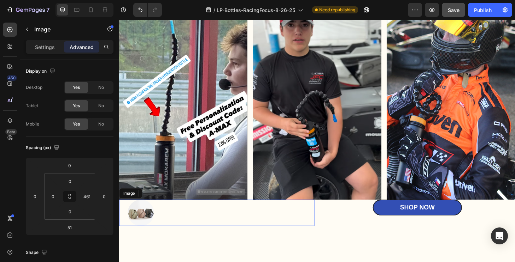
click at [181, 213] on div "Image" at bounding box center [223, 227] width 209 height 28
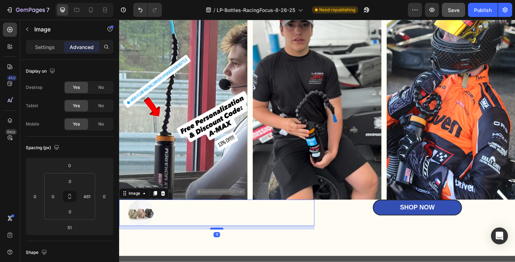
drag, startPoint x: 225, startPoint y: 256, endPoint x: 226, endPoint y: 242, distance: 14.2
click at [226, 243] on div at bounding box center [224, 244] width 14 height 2
type input "11"
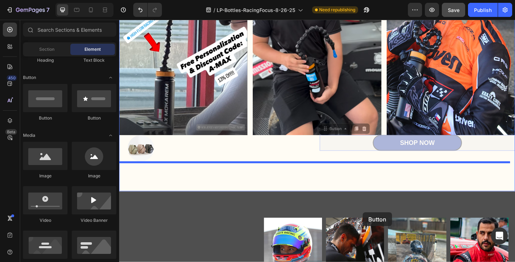
scroll to position [1923, 0]
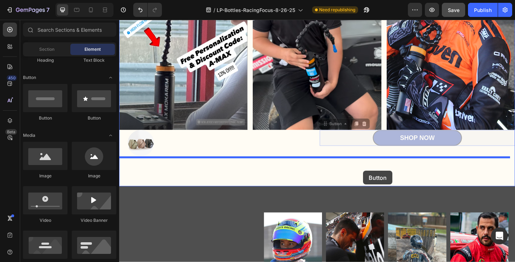
drag, startPoint x: 402, startPoint y: 215, endPoint x: 380, endPoint y: 182, distance: 39.5
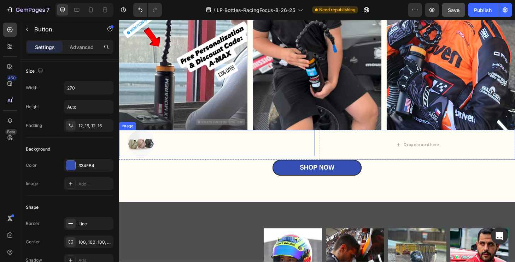
click at [138, 150] on img at bounding box center [142, 152] width 28 height 28
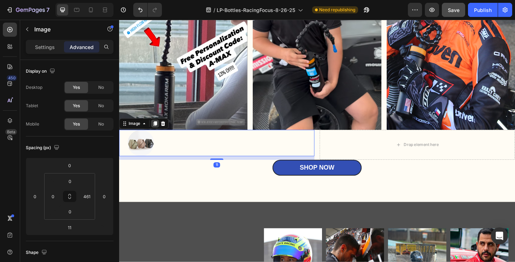
click at [159, 129] on icon at bounding box center [158, 131] width 4 height 5
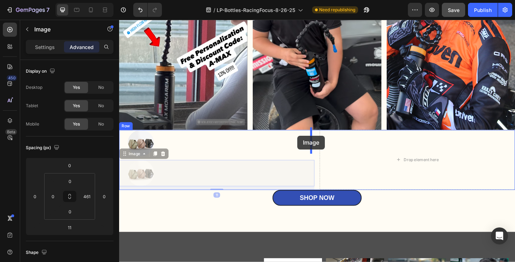
drag, startPoint x: 171, startPoint y: 177, endPoint x: 310, endPoint y: 144, distance: 142.6
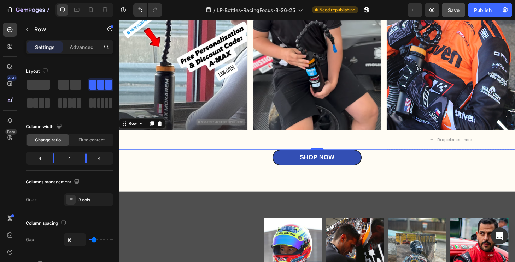
click at [245, 148] on div "Image" at bounding box center [187, 148] width 137 height 21
click at [163, 130] on icon at bounding box center [162, 131] width 5 height 5
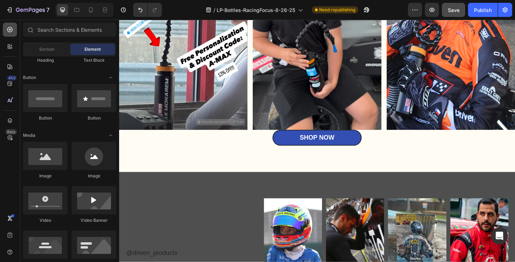
click at [10, 31] on icon at bounding box center [9, 29] width 5 height 5
click at [51, 53] on div "Section" at bounding box center [46, 49] width 45 height 11
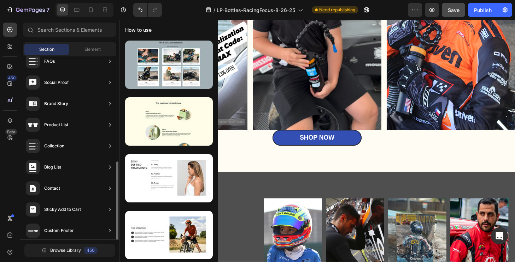
scroll to position [226, 0]
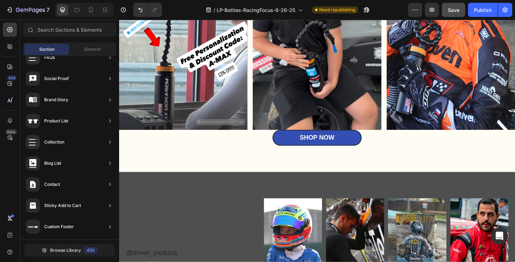
click at [52, 50] on span "Section" at bounding box center [46, 49] width 15 height 6
click at [95, 49] on span "Element" at bounding box center [92, 49] width 16 height 6
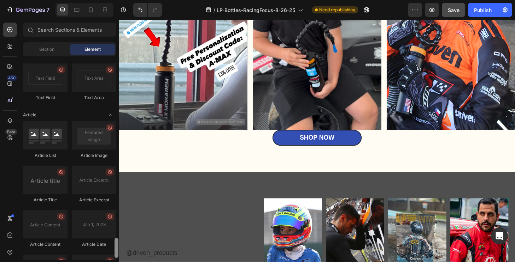
scroll to position [1759, 0]
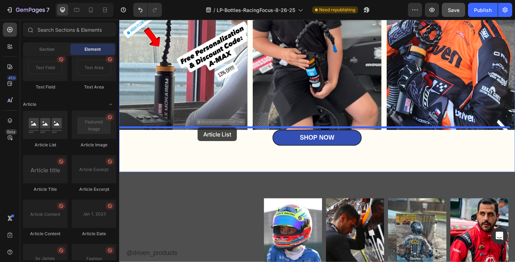
drag, startPoint x: 160, startPoint y: 152, endPoint x: 203, endPoint y: 135, distance: 46.0
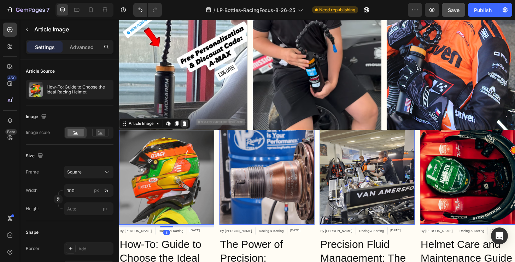
click at [190, 130] on icon at bounding box center [189, 132] width 6 height 6
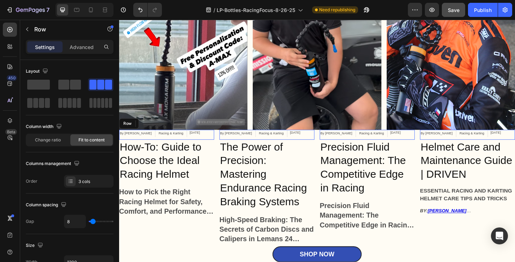
click at [184, 143] on div "By [PERSON_NAME] Article Author Racing & Karting Article Category [DATE] Articl…" at bounding box center [170, 143] width 102 height 11
click at [164, 130] on icon at bounding box center [163, 132] width 6 height 6
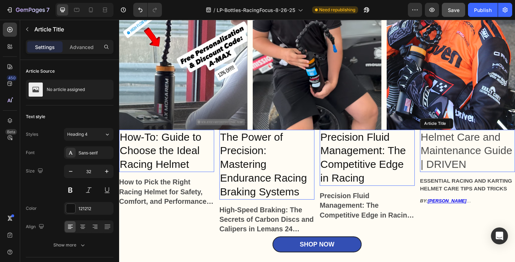
click at [474, 151] on h2 "Helmet Care and Maintenance Guide | DRIVEN" at bounding box center [492, 161] width 102 height 46
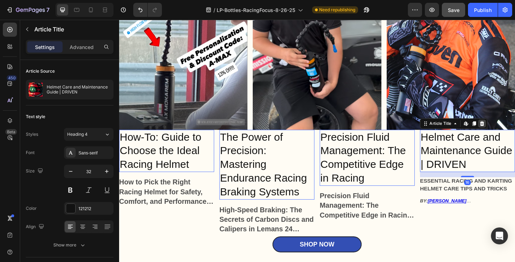
click at [505, 129] on icon at bounding box center [507, 131] width 5 height 5
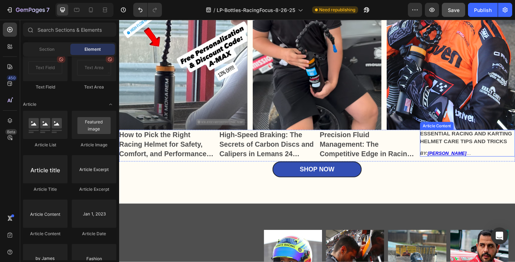
click at [489, 145] on h3 "ESSENTIAL RACING AND KARTING HELMET CARE TIPS AND TRICKS" at bounding box center [492, 146] width 102 height 16
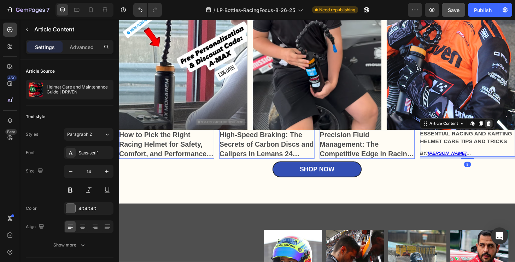
click at [508, 129] on icon at bounding box center [515, 131] width 5 height 5
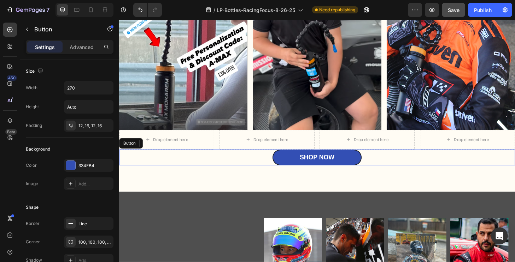
click at [478, 159] on div "Shop Now Button" at bounding box center [331, 167] width 424 height 17
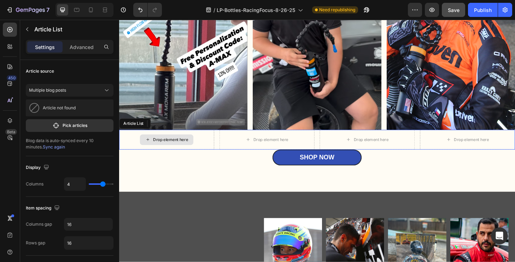
click at [201, 147] on div "Drop element here" at bounding box center [170, 148] width 102 height 21
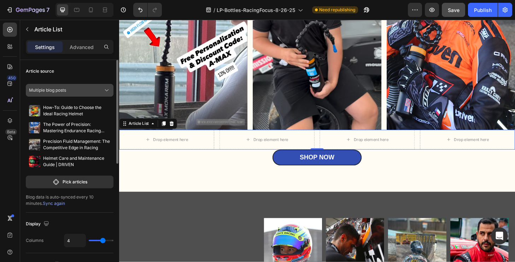
click at [110, 90] on icon at bounding box center [106, 90] width 7 height 7
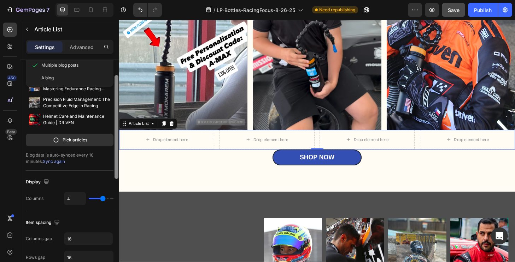
scroll to position [47, 0]
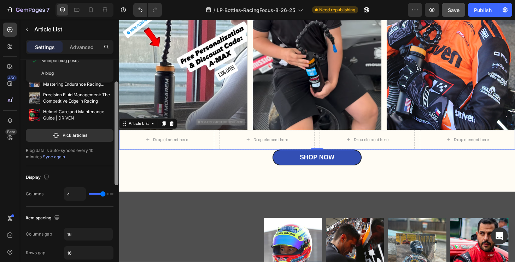
drag, startPoint x: 117, startPoint y: 153, endPoint x: 118, endPoint y: 175, distance: 21.9
click at [118, 175] on div at bounding box center [116, 134] width 4 height 104
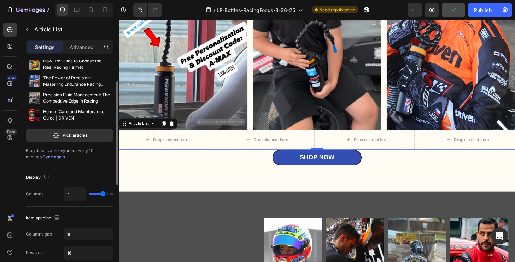
type input "3"
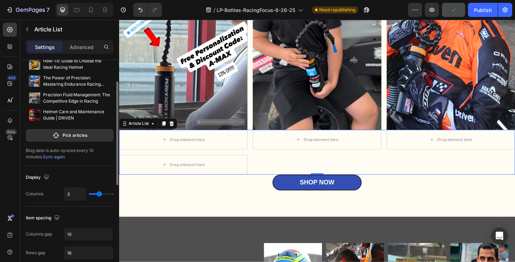
drag, startPoint x: 103, startPoint y: 195, endPoint x: 97, endPoint y: 195, distance: 6.0
type input "3"
click at [97, 195] on input "range" at bounding box center [101, 194] width 25 height 1
click at [141, 171] on div "Drop element here" at bounding box center [187, 175] width 137 height 21
click at [251, 173] on div "Drop element here" at bounding box center [187, 175] width 137 height 21
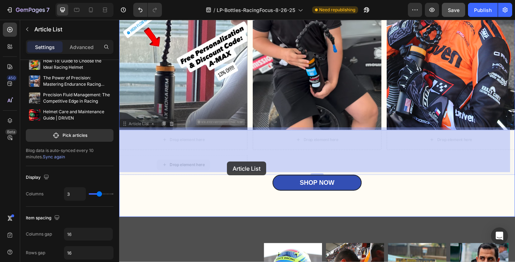
drag, startPoint x: 255, startPoint y: 166, endPoint x: 234, endPoint y: 173, distance: 22.7
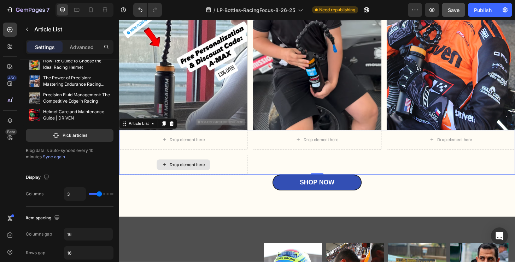
click at [236, 173] on div "Drop element here" at bounding box center [187, 175] width 137 height 21
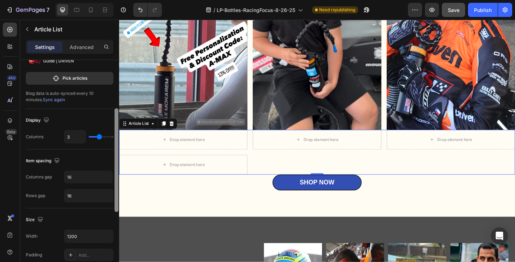
scroll to position [76, 0]
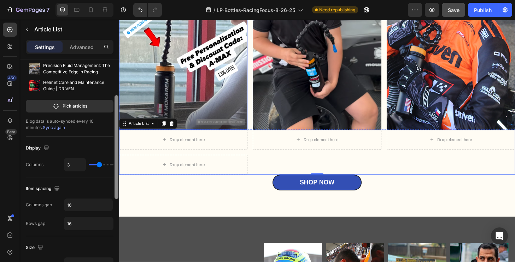
drag, startPoint x: 236, startPoint y: 191, endPoint x: 119, endPoint y: 105, distance: 144.8
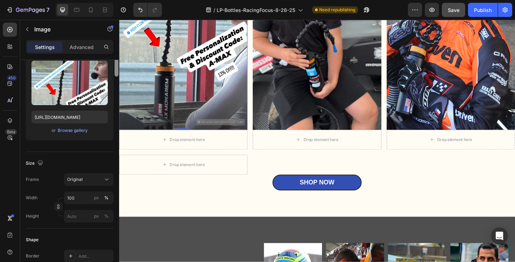
scroll to position [0, 0]
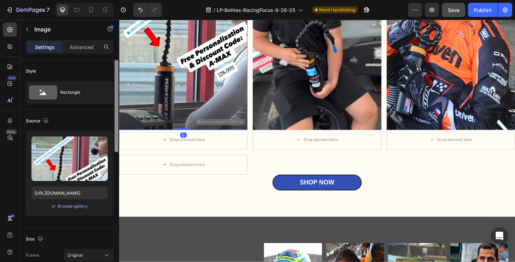
drag, startPoint x: 116, startPoint y: 108, endPoint x: 116, endPoint y: 103, distance: 4.6
click at [116, 103] on div at bounding box center [116, 106] width 4 height 93
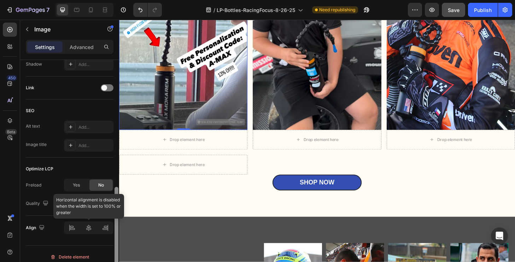
scroll to position [311, 0]
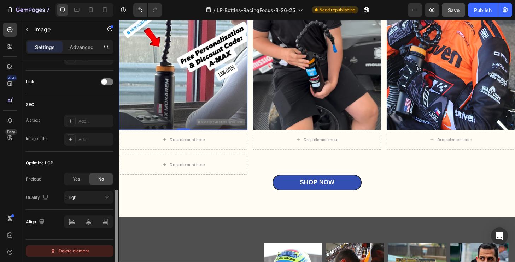
drag, startPoint x: 116, startPoint y: 104, endPoint x: 106, endPoint y: 248, distance: 144.9
click at [106, 248] on div "Style Rectangle Source Upload Image [URL][DOMAIN_NAME] or Browse gallery Size F…" at bounding box center [69, 171] width 99 height 223
click at [184, 141] on div "0" at bounding box center [187, 144] width 7 height 6
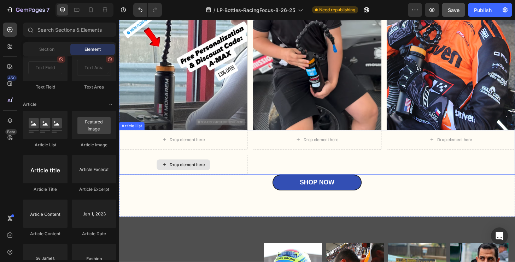
click at [188, 173] on div "Drop element here" at bounding box center [191, 176] width 37 height 6
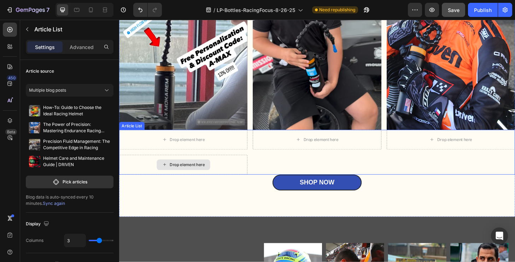
click at [255, 180] on div "Drop element here" at bounding box center [187, 175] width 137 height 21
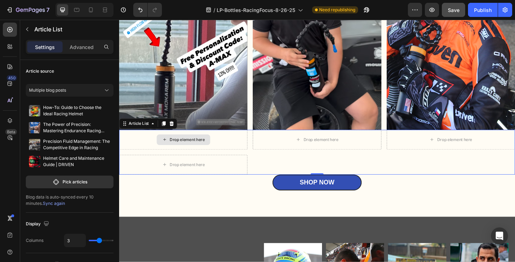
click at [225, 142] on div "Drop element here" at bounding box center [187, 148] width 137 height 21
click at [199, 146] on div "Drop element here" at bounding box center [191, 149] width 37 height 6
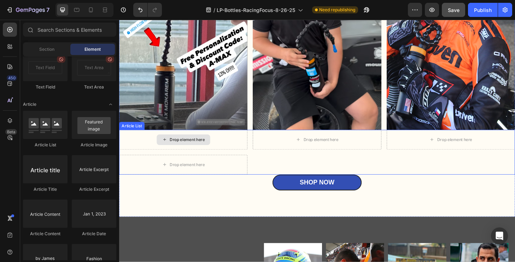
click at [193, 148] on div "Drop element here" at bounding box center [191, 149] width 37 height 6
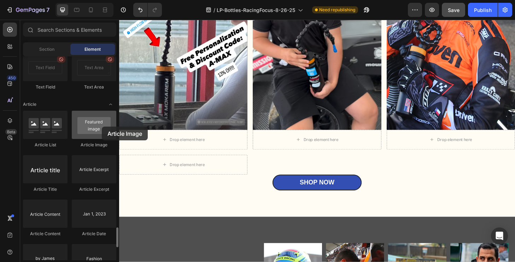
click at [102, 127] on div at bounding box center [94, 125] width 45 height 28
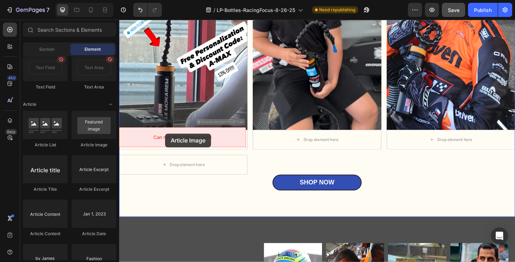
drag, startPoint x: 217, startPoint y: 148, endPoint x: 168, endPoint y: 142, distance: 49.5
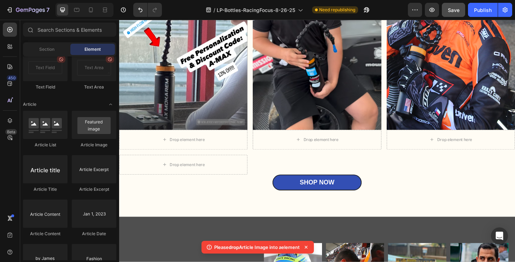
click at [307, 248] on icon at bounding box center [305, 247] width 3 height 3
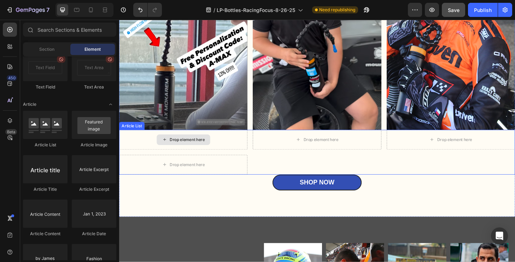
click at [205, 148] on div "Drop element here" at bounding box center [191, 149] width 37 height 6
click at [207, 146] on div "Drop element here" at bounding box center [191, 149] width 37 height 6
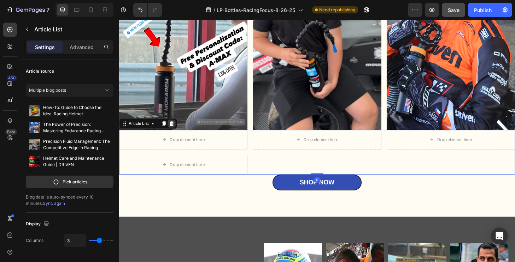
click at [177, 129] on icon at bounding box center [175, 131] width 5 height 5
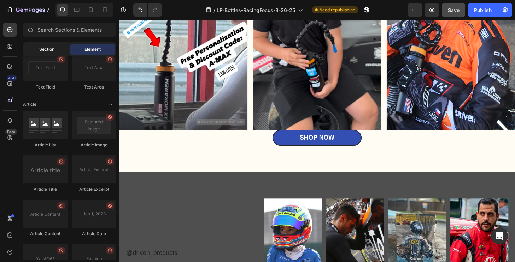
click at [48, 48] on span "Section" at bounding box center [46, 49] width 15 height 6
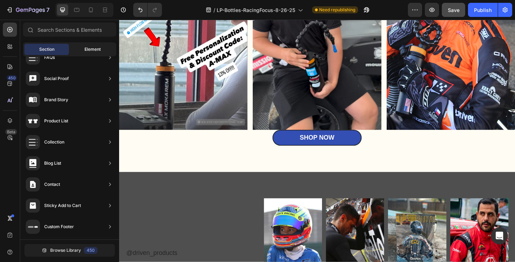
click at [89, 50] on span "Element" at bounding box center [92, 49] width 16 height 6
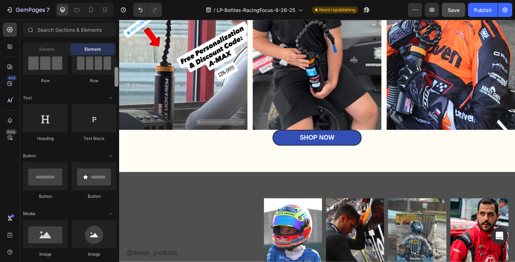
scroll to position [73, 0]
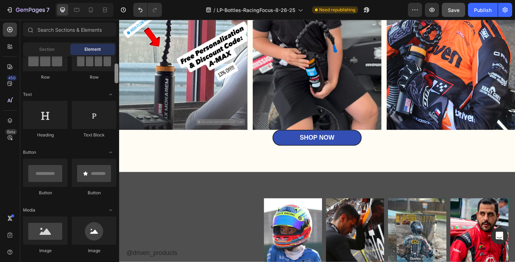
drag, startPoint x: 118, startPoint y: 173, endPoint x: 117, endPoint y: 73, distance: 99.3
click at [117, 73] on div at bounding box center [116, 74] width 4 height 20
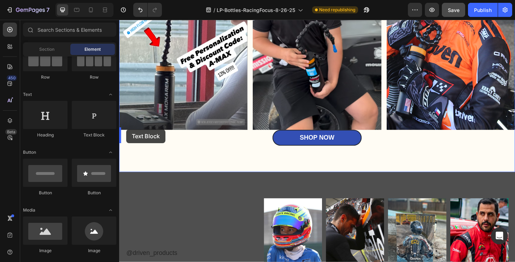
drag, startPoint x: 213, startPoint y: 136, endPoint x: 126, endPoint y: 137, distance: 86.6
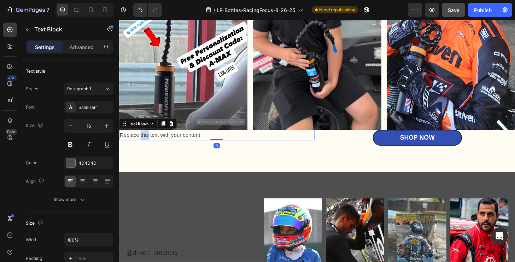
click at [146, 141] on p "Replace this text with your content" at bounding box center [224, 144] width 208 height 10
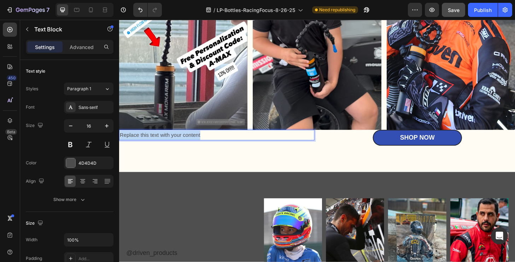
drag, startPoint x: 214, startPoint y: 142, endPoint x: 120, endPoint y: 140, distance: 94.3
click at [120, 140] on p "Replace this text with your content" at bounding box center [224, 144] width 208 height 10
drag, startPoint x: 160, startPoint y: 141, endPoint x: 120, endPoint y: 141, distance: 40.3
click at [120, 141] on p "max.mokarem" at bounding box center [224, 144] width 208 height 10
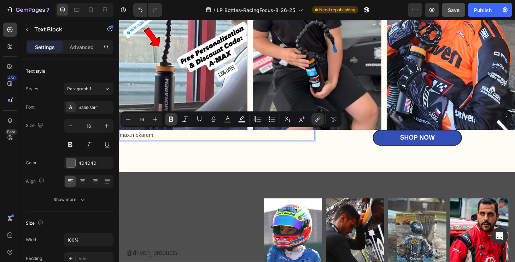
click at [171, 120] on icon "Editor contextual toolbar" at bounding box center [170, 119] width 7 height 7
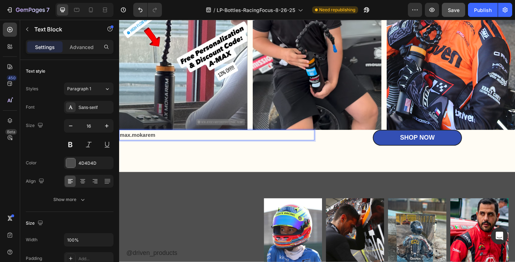
click at [167, 142] on p "max.mokarem" at bounding box center [224, 144] width 208 height 10
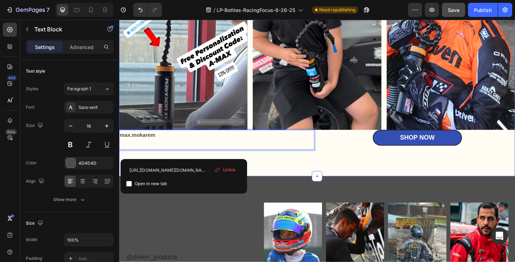
click at [279, 174] on div "BOTTLES IN THE WILD Heading Image Image Image Row ⁠⁠⁠⁠⁠⁠⁠ max.mokarem Text Bloc…" at bounding box center [331, 35] width 424 height 306
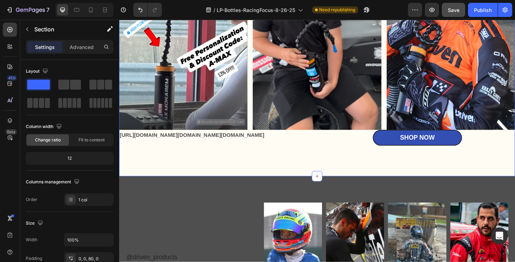
click at [210, 181] on div "BOTTLES IN THE WILD Heading Image Image Image Row [URL][DOMAIN_NAME][DOMAIN_NAM…" at bounding box center [331, 35] width 424 height 306
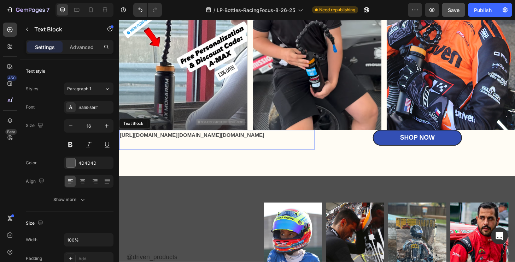
click at [119, 141] on div "[URL][DOMAIN_NAME][DOMAIN_NAME][DOMAIN_NAME]" at bounding box center [223, 149] width 209 height 22
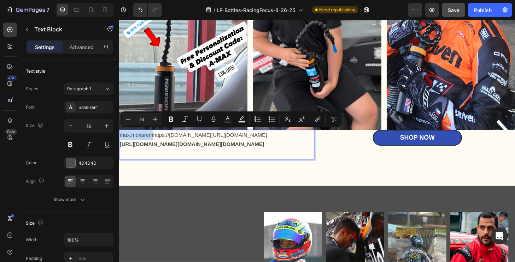
drag, startPoint x: 266, startPoint y: 141, endPoint x: 155, endPoint y: 140, distance: 110.9
click at [155, 140] on p "max.mokaremhttps://[DOMAIN_NAME][URL][DOMAIN_NAME]" at bounding box center [224, 144] width 208 height 10
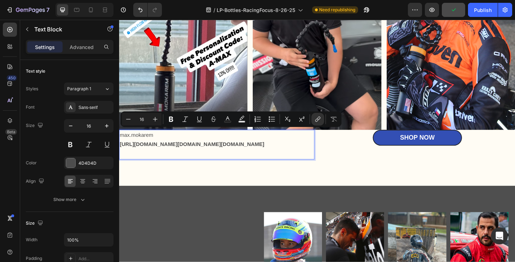
drag, startPoint x: 156, startPoint y: 140, endPoint x: 120, endPoint y: 139, distance: 36.7
click at [120, 139] on p "max.mokarem" at bounding box center [224, 144] width 208 height 10
click at [175, 121] on button "Bold" at bounding box center [171, 119] width 13 height 13
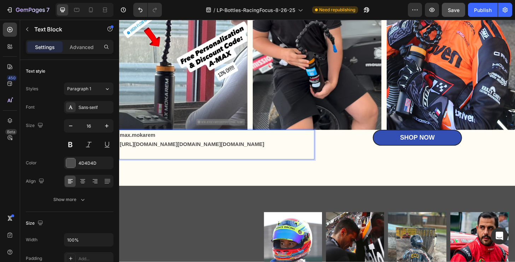
drag, startPoint x: 159, startPoint y: 140, endPoint x: 118, endPoint y: 141, distance: 41.3
click at [106, 127] on icon "button" at bounding box center [106, 126] width 7 height 7
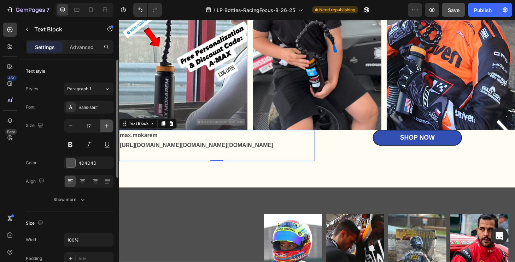
click at [106, 127] on icon "button" at bounding box center [106, 126] width 7 height 7
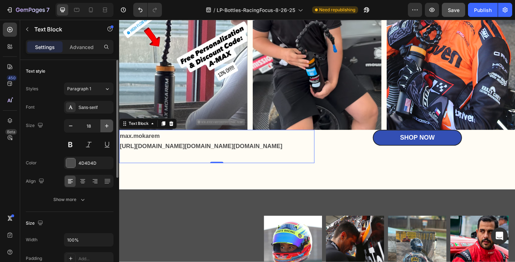
click at [106, 127] on icon "button" at bounding box center [106, 126] width 7 height 7
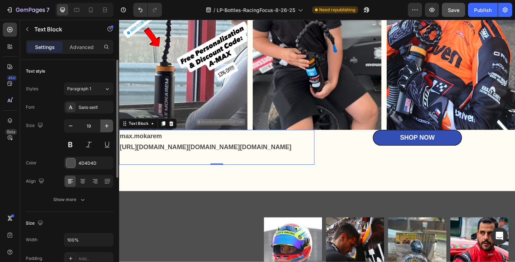
click at [106, 127] on icon "button" at bounding box center [106, 126] width 7 height 7
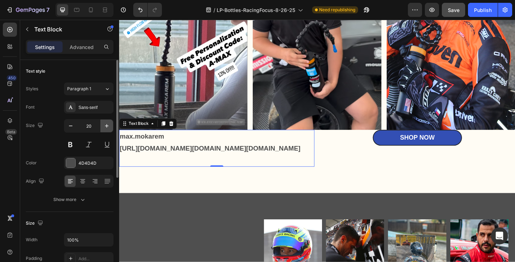
click at [106, 127] on icon "button" at bounding box center [106, 126] width 7 height 7
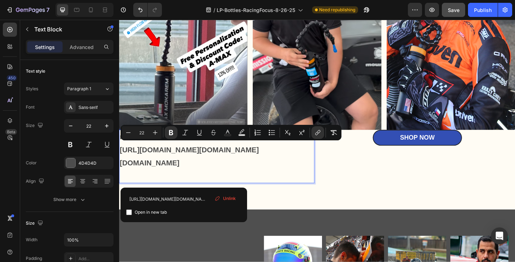
drag, startPoint x: 131, startPoint y: 170, endPoint x: 236, endPoint y: 166, distance: 104.3
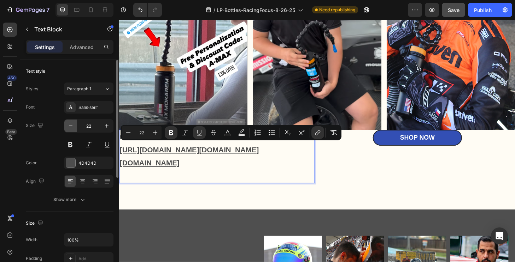
click at [70, 125] on icon "button" at bounding box center [70, 126] width 7 height 7
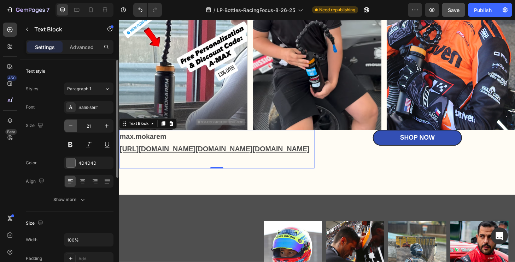
click at [70, 125] on icon "button" at bounding box center [70, 126] width 7 height 7
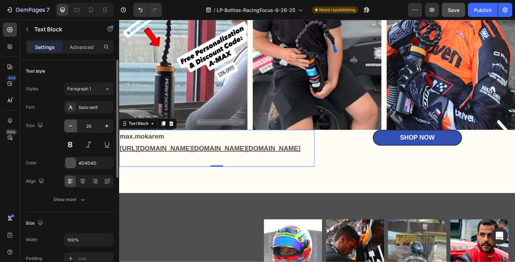
click at [70, 125] on icon "button" at bounding box center [70, 126] width 7 height 7
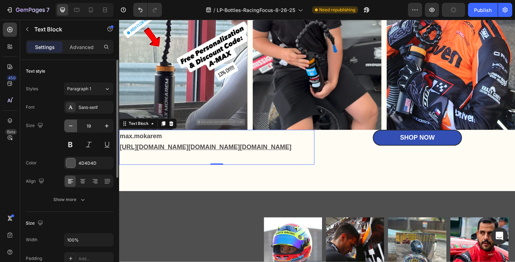
click at [70, 125] on icon "button" at bounding box center [70, 126] width 7 height 7
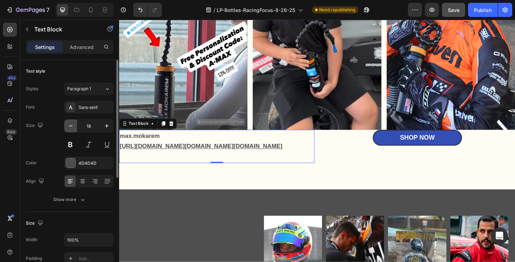
click at [70, 125] on icon "button" at bounding box center [70, 126] width 7 height 7
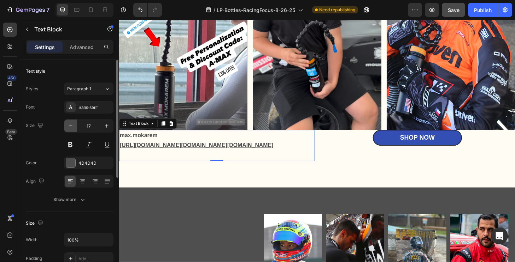
click at [70, 125] on icon "button" at bounding box center [70, 126] width 7 height 7
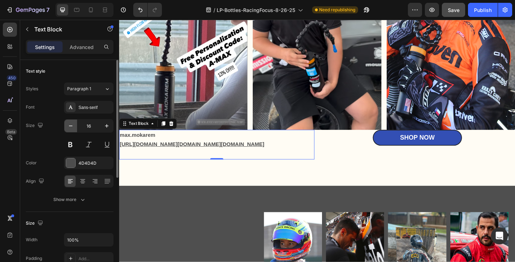
click at [70, 125] on icon "button" at bounding box center [70, 126] width 7 height 7
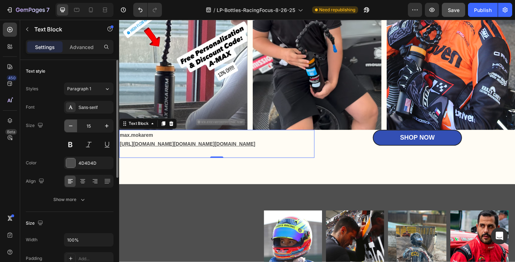
click at [70, 125] on icon "button" at bounding box center [70, 126] width 7 height 7
type input "14"
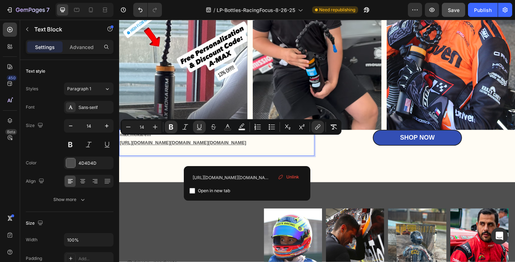
drag, startPoint x: 257, startPoint y: 149, endPoint x: 118, endPoint y: 148, distance: 138.8
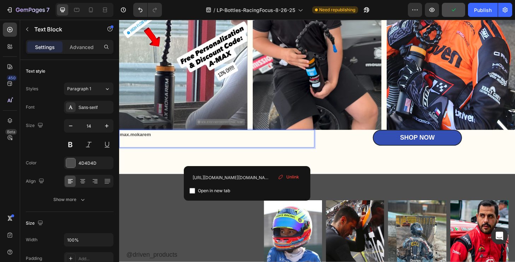
click at [137, 148] on p "Rich Text Editor. Editing area: main" at bounding box center [224, 152] width 208 height 9
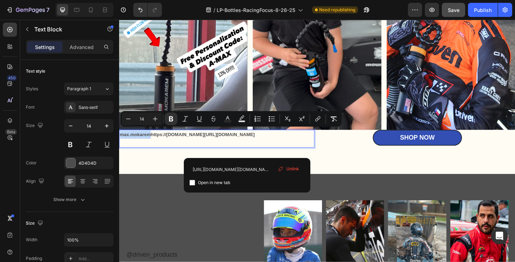
drag, startPoint x: 257, startPoint y: 140, endPoint x: 154, endPoint y: 141, distance: 103.1
click at [154, 141] on p "max.mokaremhttps://[DOMAIN_NAME][URL][DOMAIN_NAME]" at bounding box center [224, 143] width 208 height 9
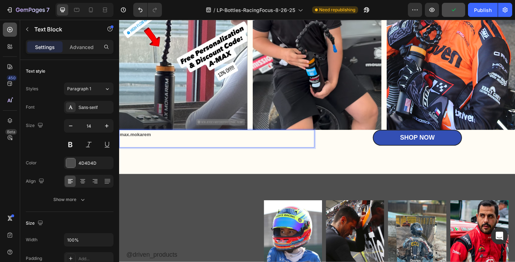
click at [12, 26] on div at bounding box center [10, 30] width 14 height 14
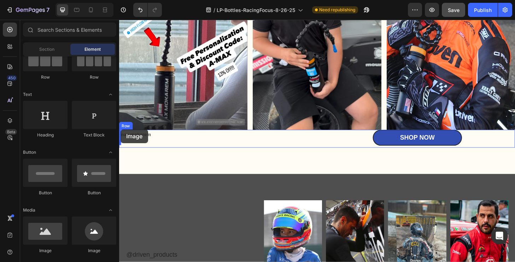
drag, startPoint x: 214, startPoint y: 253, endPoint x: 120, endPoint y: 137, distance: 149.1
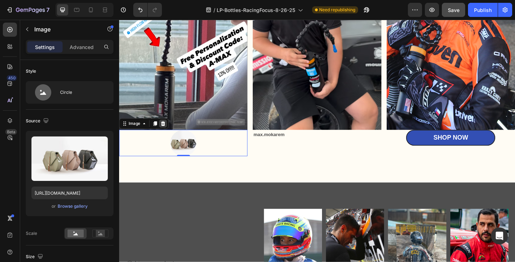
click at [166, 129] on icon at bounding box center [166, 131] width 5 height 5
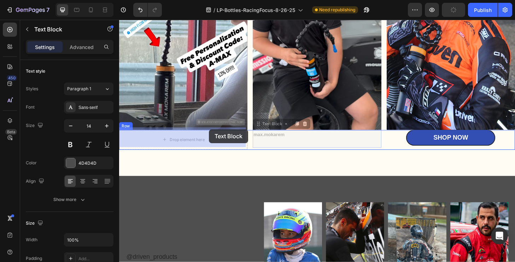
drag, startPoint x: 276, startPoint y: 140, endPoint x: 215, endPoint y: 137, distance: 60.5
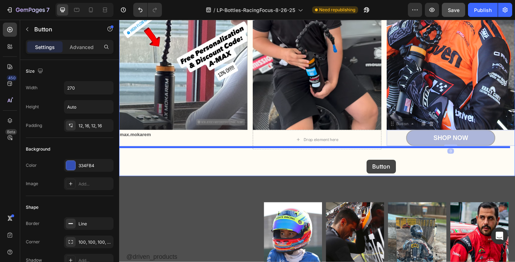
drag, startPoint x: 457, startPoint y: 143, endPoint x: 381, endPoint y: 169, distance: 81.1
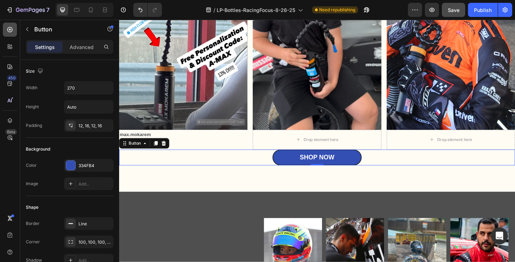
click at [10, 29] on icon at bounding box center [9, 29] width 7 height 7
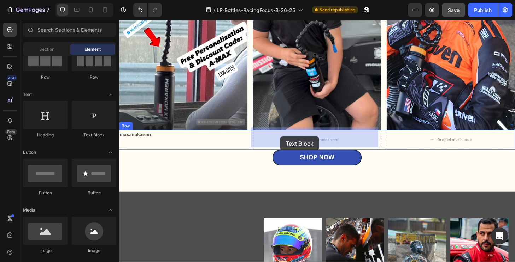
drag, startPoint x: 208, startPoint y: 137, endPoint x: 291, endPoint y: 145, distance: 82.6
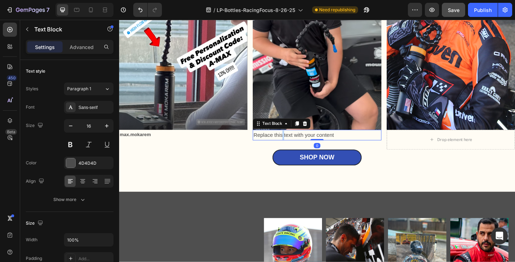
click at [293, 142] on p "Replace this text with your content" at bounding box center [331, 144] width 136 height 10
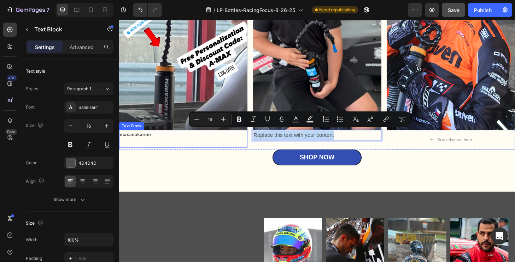
drag, startPoint x: 353, startPoint y: 138, endPoint x: 254, endPoint y: 138, distance: 98.9
click at [254, 138] on div "max.mokarem Text Block Replace this text with your content Text Block 0 Drop el…" at bounding box center [331, 148] width 424 height 21
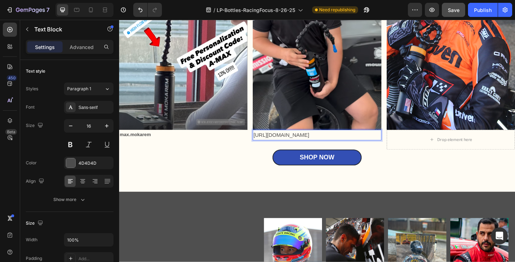
click at [263, 140] on p "[URL][DOMAIN_NAME]" at bounding box center [331, 144] width 136 height 10
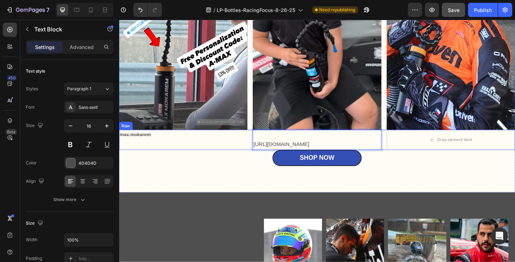
drag, startPoint x: 297, startPoint y: 168, endPoint x: 257, endPoint y: 150, distance: 43.6
click at [257, 150] on div "max.mokarem Text Block [URL][DOMAIN_NAME] Text Block 0 Drop element here Row" at bounding box center [331, 149] width 424 height 22
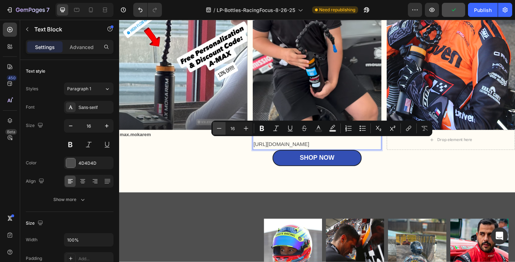
click at [218, 132] on button "Minus" at bounding box center [219, 128] width 13 height 13
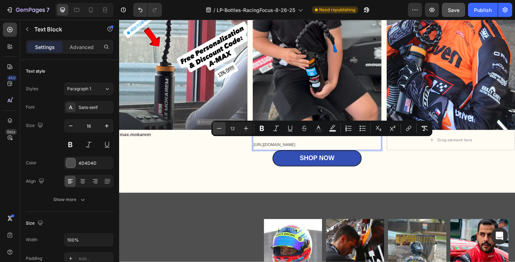
type input "11"
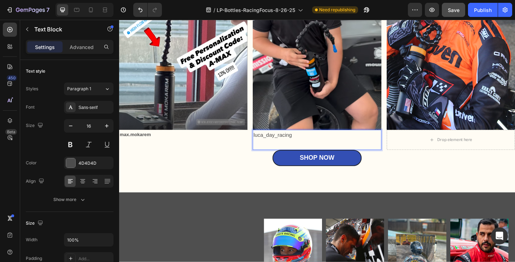
click at [310, 140] on p "luca_day_racing" at bounding box center [331, 144] width 136 height 10
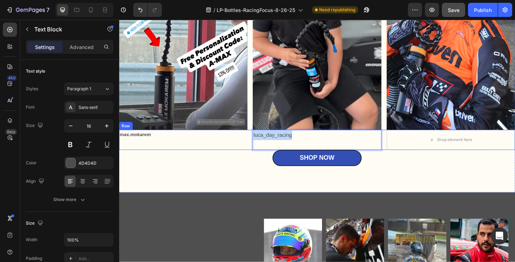
drag, startPoint x: 305, startPoint y: 140, endPoint x: 258, endPoint y: 141, distance: 47.0
click at [258, 141] on div "max.mokarem Text Block luca_day_racing Text Block 0 Drop element here Row" at bounding box center [331, 149] width 424 height 22
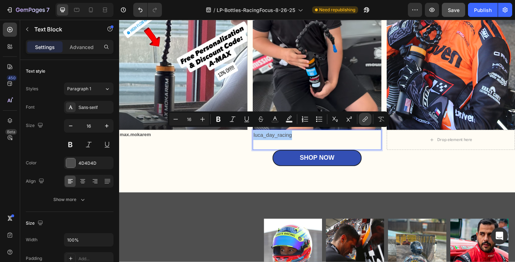
click at [362, 118] on icon "Editor contextual toolbar" at bounding box center [364, 119] width 7 height 7
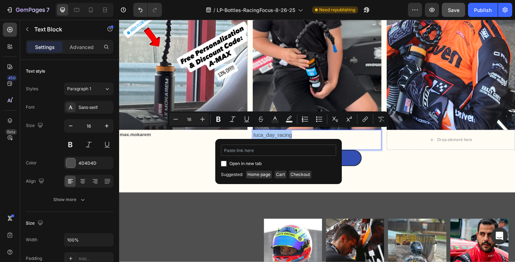
type input "[URL][DOMAIN_NAME]"
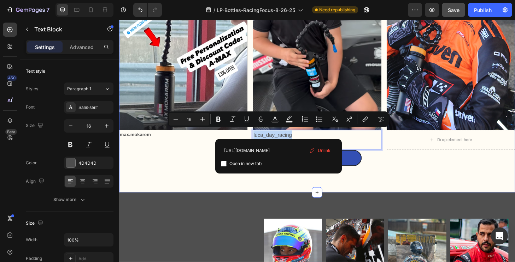
click at [372, 194] on div "BOTTLES IN THE WILD Heading Image Image Image Row max.mokarem Text Block luca_d…" at bounding box center [331, 43] width 424 height 323
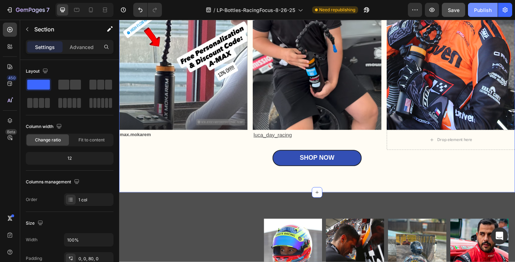
click at [483, 9] on div "Publish" at bounding box center [483, 9] width 18 height 7
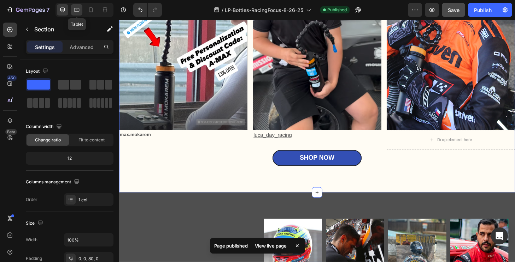
click at [77, 13] on icon at bounding box center [76, 9] width 7 height 7
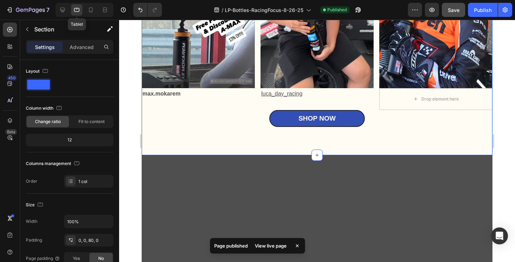
scroll to position [1749, 0]
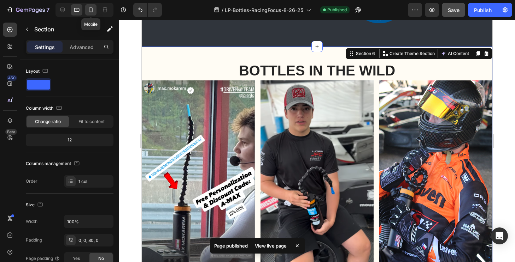
click at [88, 12] on icon at bounding box center [90, 9] width 7 height 7
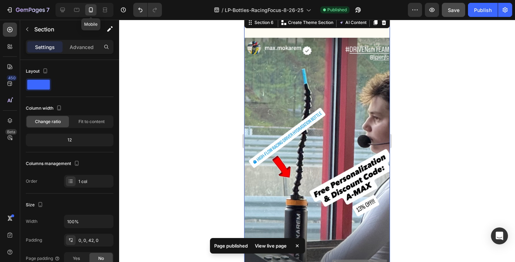
scroll to position [1720, 0]
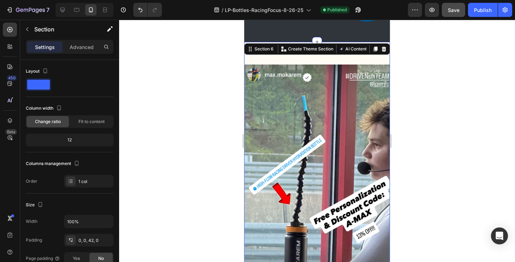
click at [448, 105] on div at bounding box center [317, 141] width 396 height 243
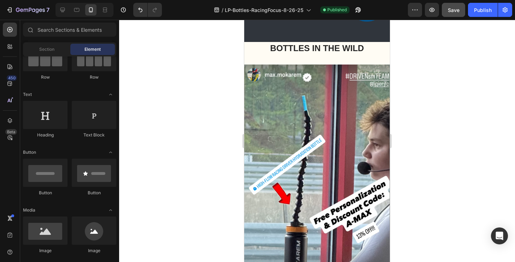
click at [419, 123] on div at bounding box center [317, 141] width 396 height 243
click at [508, 73] on div at bounding box center [317, 141] width 396 height 243
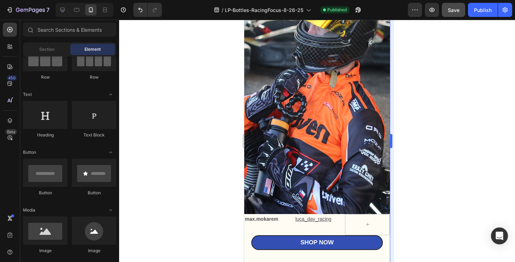
scroll to position [2354, 0]
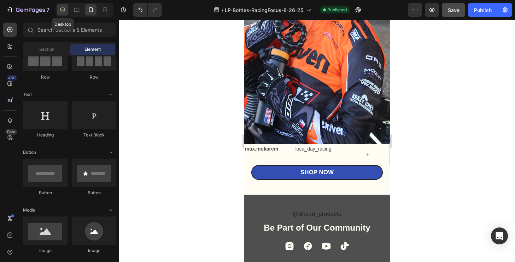
click at [60, 11] on icon at bounding box center [62, 9] width 7 height 7
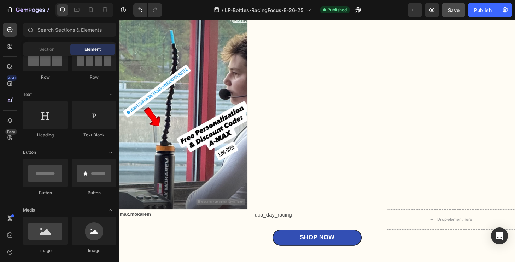
scroll to position [1864, 0]
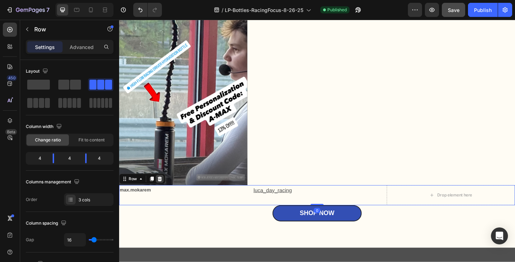
click at [163, 188] on icon at bounding box center [162, 190] width 5 height 5
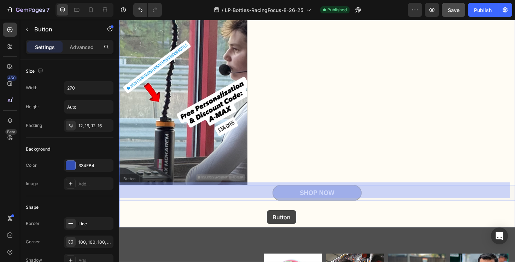
drag, startPoint x: 279, startPoint y: 197, endPoint x: 277, endPoint y: 224, distance: 27.3
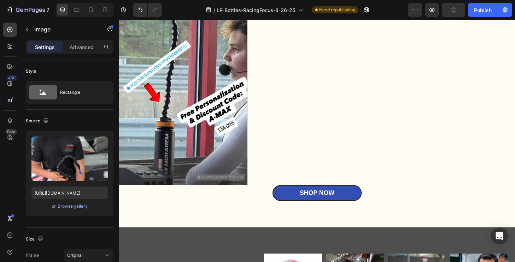
drag, startPoint x: 331, startPoint y: 193, endPoint x: 330, endPoint y: 201, distance: 8.2
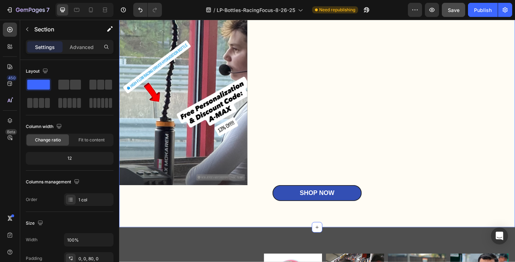
click at [415, 231] on div "BOTTLES IN THE WILD Heading Image Image Image Row Shop Now Button Section 6 You…" at bounding box center [331, 92] width 424 height 301
click at [478, 7] on div "Publish" at bounding box center [483, 9] width 18 height 7
click at [487, 10] on div "Publish" at bounding box center [483, 9] width 18 height 7
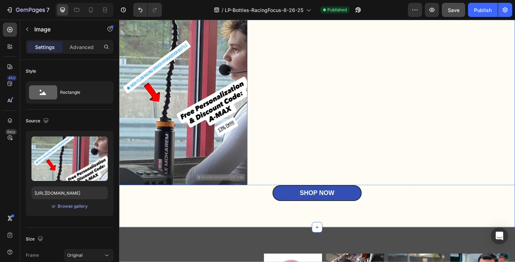
click at [213, 70] on img at bounding box center [187, 87] width 137 height 222
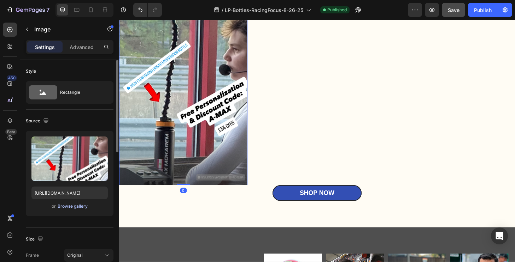
click at [69, 208] on div "Browse gallery" at bounding box center [73, 206] width 30 height 6
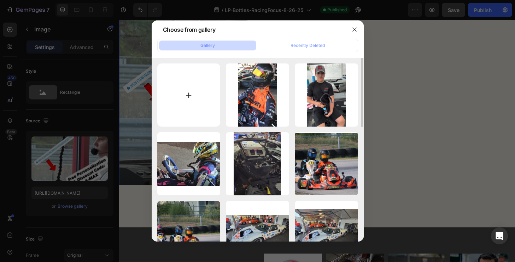
click at [202, 107] on input "file" at bounding box center [188, 95] width 63 height 63
type input "C:\fakepath\max.png"
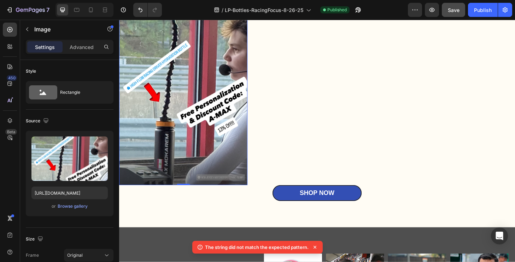
click at [315, 247] on icon at bounding box center [314, 247] width 3 height 3
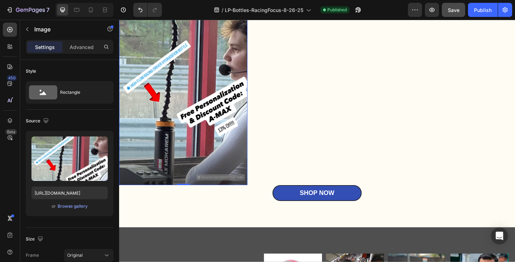
click at [225, 138] on img at bounding box center [187, 87] width 137 height 222
click at [73, 207] on div "Browse gallery" at bounding box center [73, 206] width 30 height 6
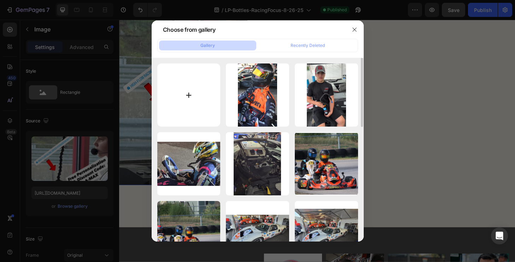
click at [204, 119] on input "file" at bounding box center [188, 95] width 63 height 63
type input "C:\fakepath\max.png"
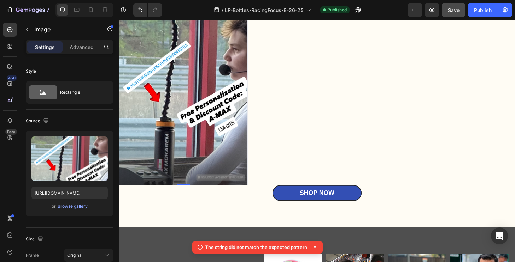
click at [316, 247] on icon at bounding box center [314, 247] width 7 height 7
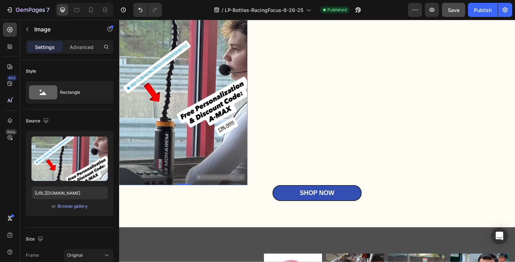
click at [223, 165] on img at bounding box center [187, 87] width 137 height 222
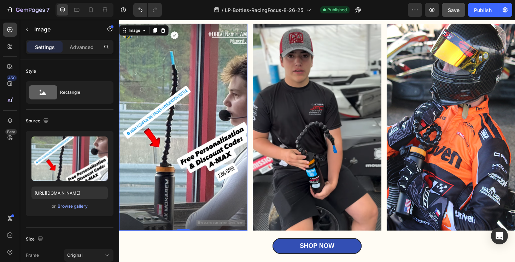
scroll to position [1800, 0]
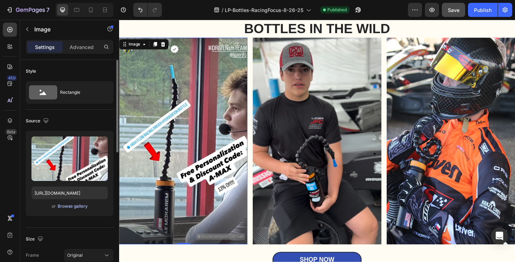
click at [70, 206] on div "Browse gallery" at bounding box center [73, 206] width 30 height 6
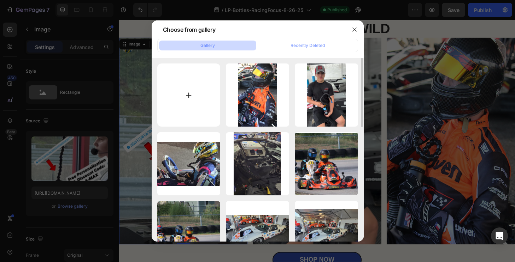
click at [195, 91] on input "file" at bounding box center [188, 95] width 63 height 63
type input "C:\fakepath\max.png"
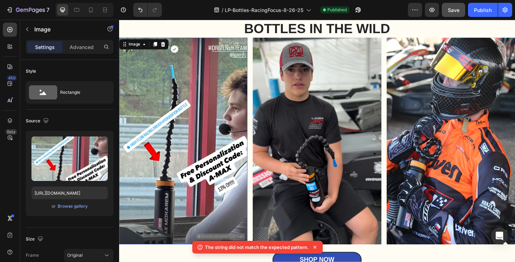
click at [205, 131] on img at bounding box center [187, 150] width 137 height 222
click at [79, 207] on div "Browse gallery" at bounding box center [73, 206] width 30 height 6
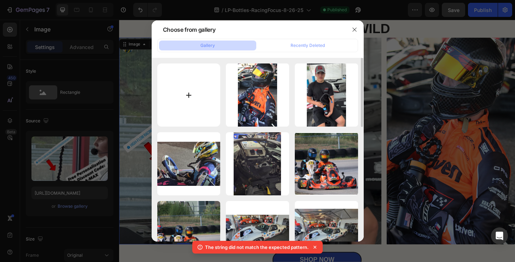
click at [220, 88] on input "file" at bounding box center [188, 95] width 63 height 63
type input "C:\fakepath\Screenshot [DATE] 11.34.28 AM.png"
